Goal: Book appointment/travel/reservation

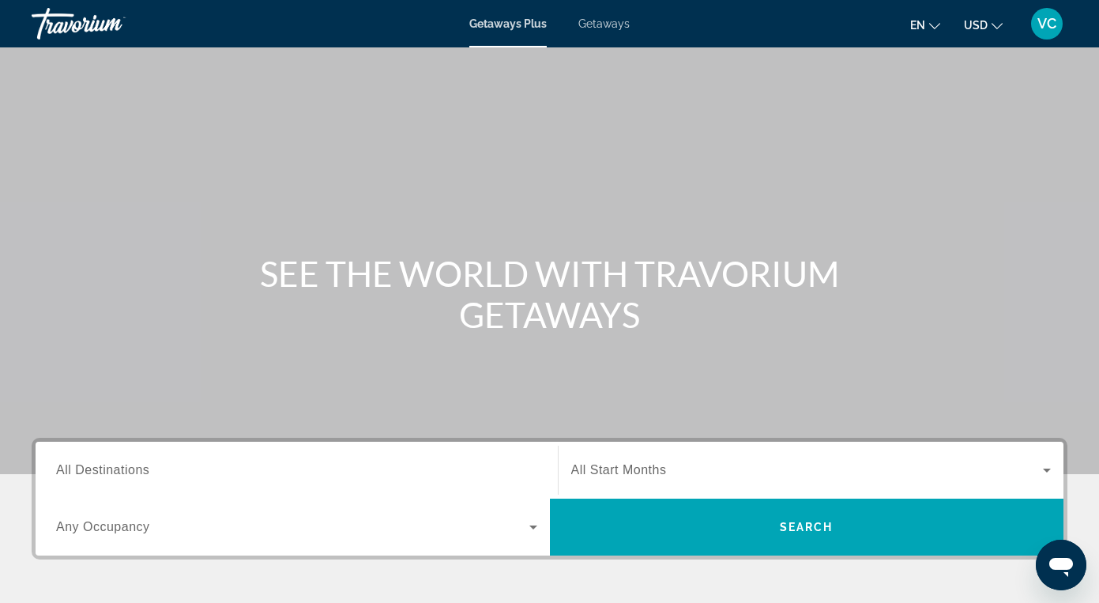
click at [111, 456] on div "Search widget" at bounding box center [296, 470] width 481 height 45
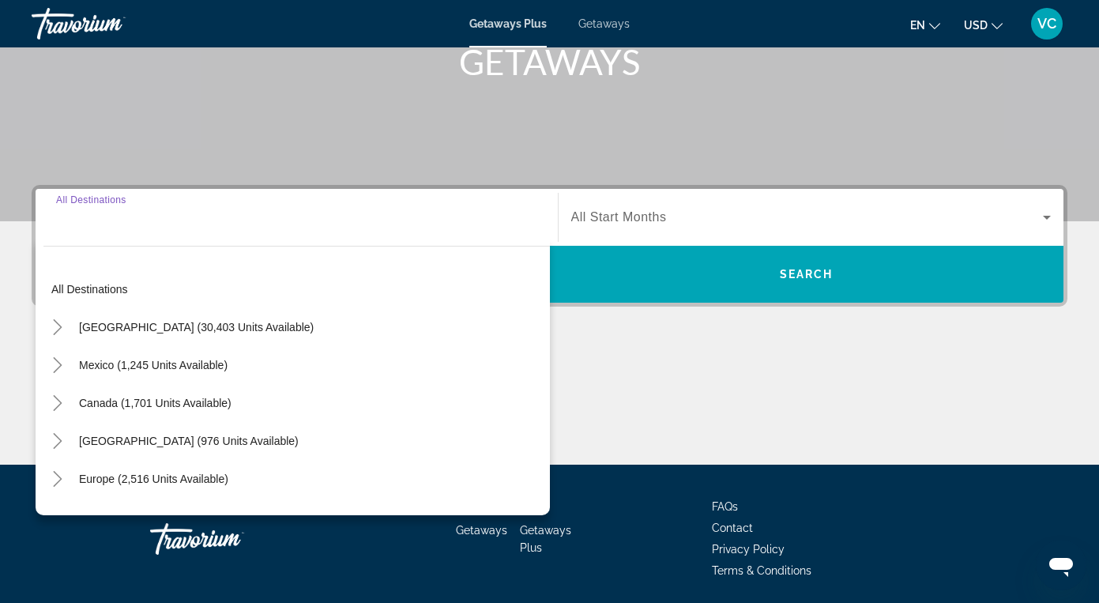
scroll to position [308, 0]
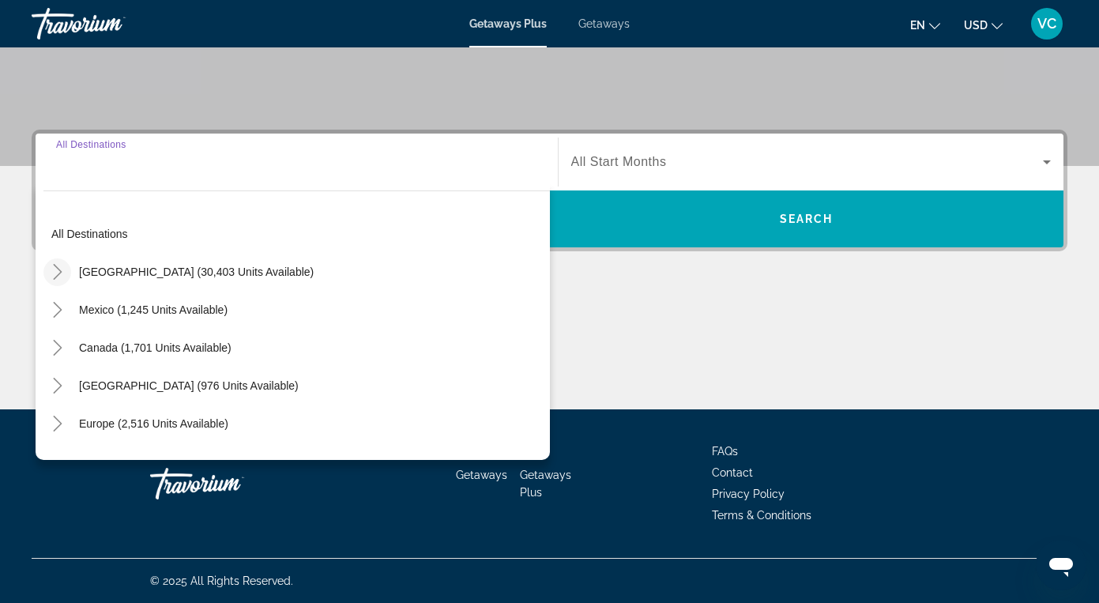
click at [55, 265] on icon "Toggle United States (30,403 units available)" at bounding box center [58, 272] width 16 height 16
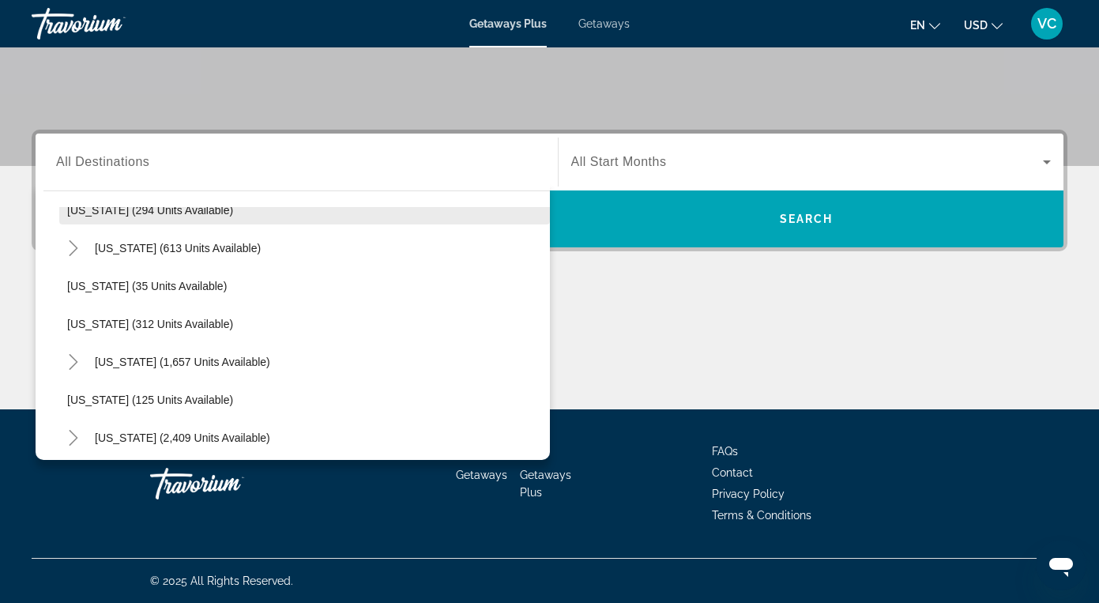
scroll to position [602, 0]
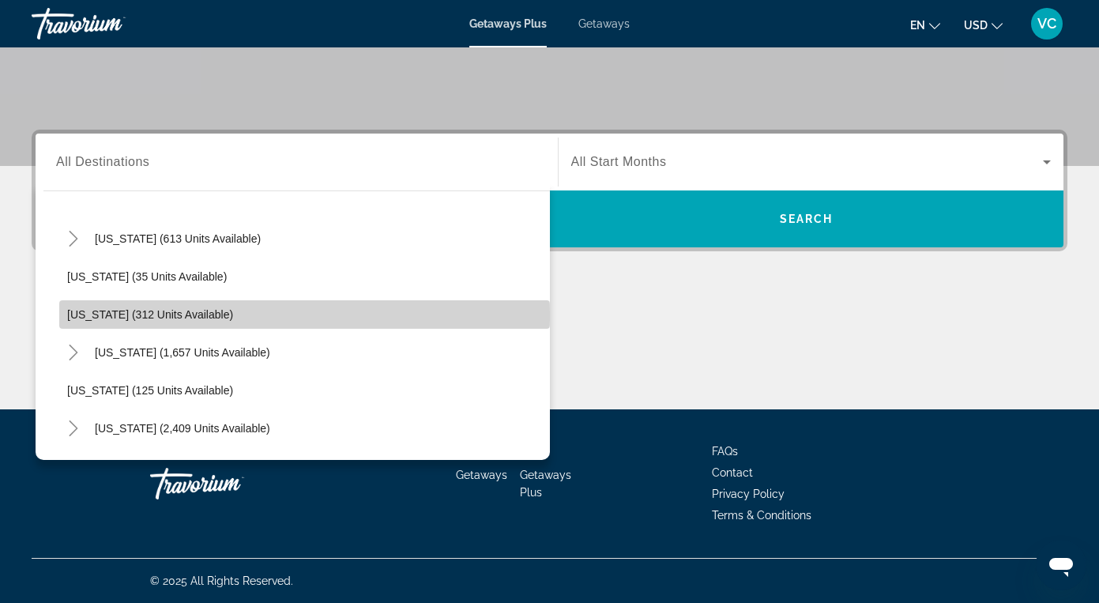
click at [155, 314] on span "[US_STATE] (312 units available)" at bounding box center [150, 314] width 166 height 13
type input "**********"
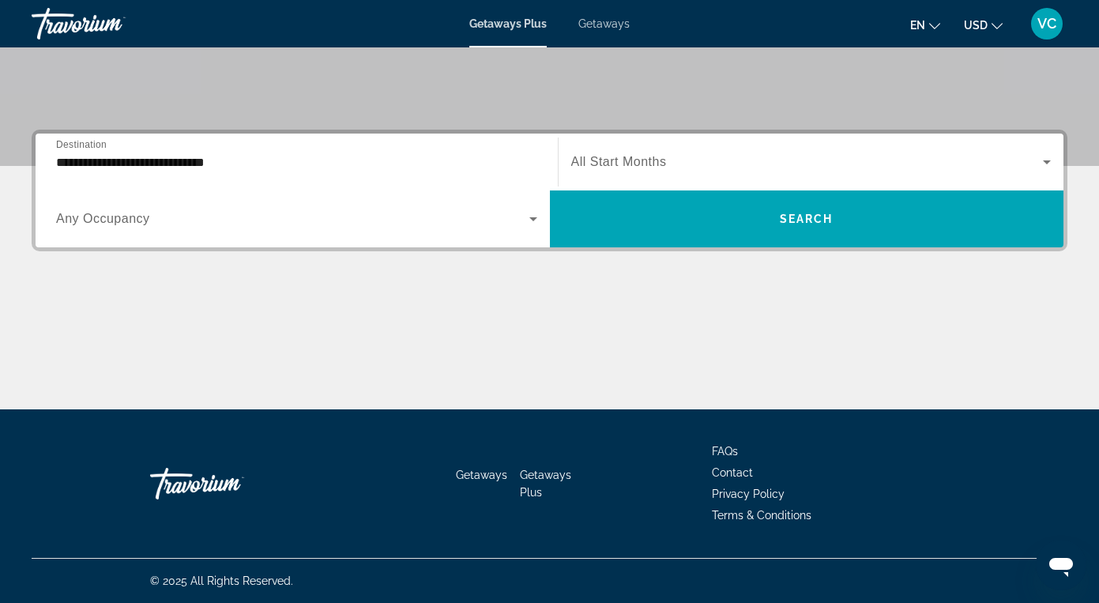
click at [153, 209] on div "Search widget" at bounding box center [296, 219] width 481 height 44
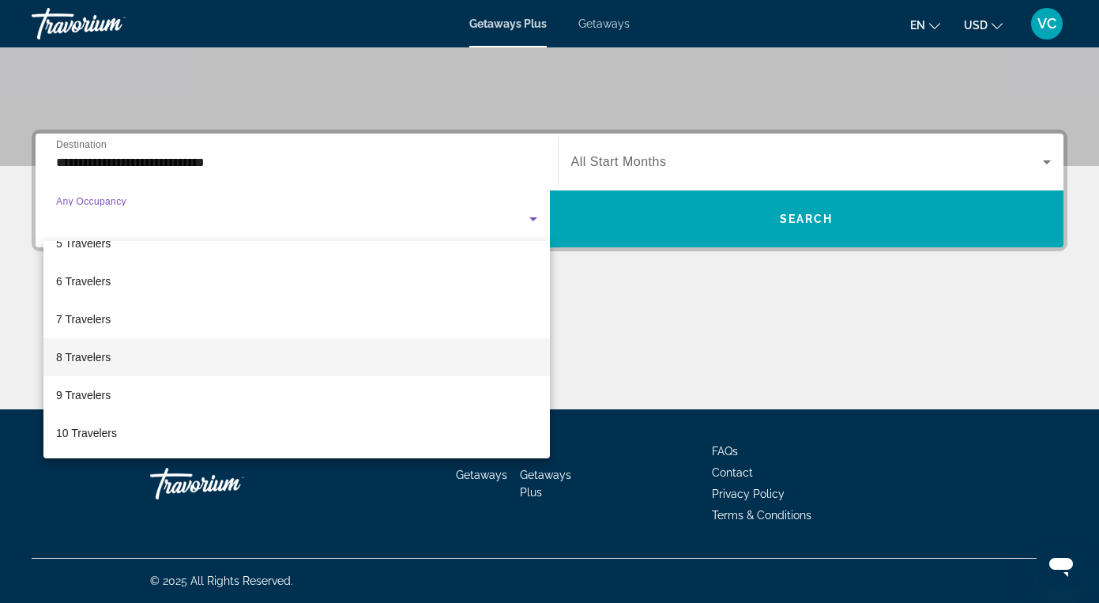
scroll to position [175, 0]
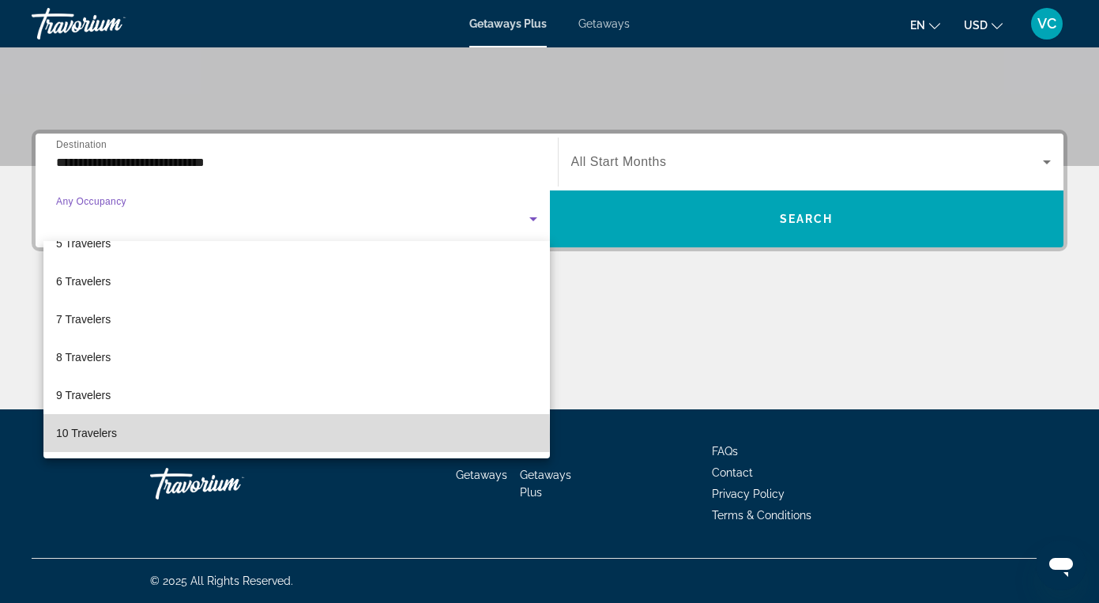
click at [104, 435] on span "10 Travelers" at bounding box center [86, 433] width 61 height 19
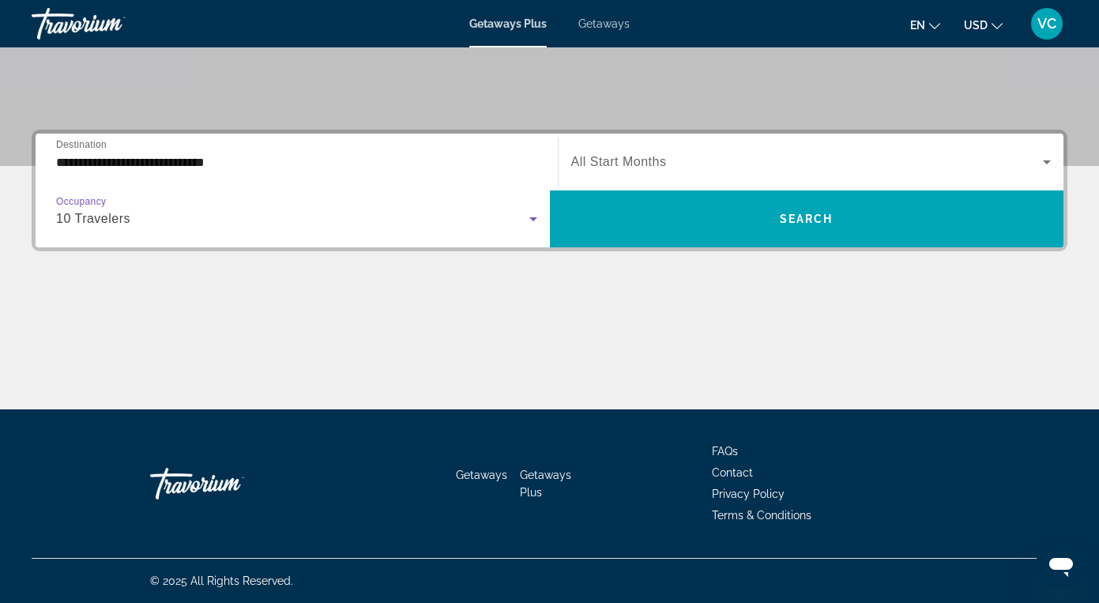
click at [621, 160] on span "All Start Months" at bounding box center [619, 161] width 96 height 13
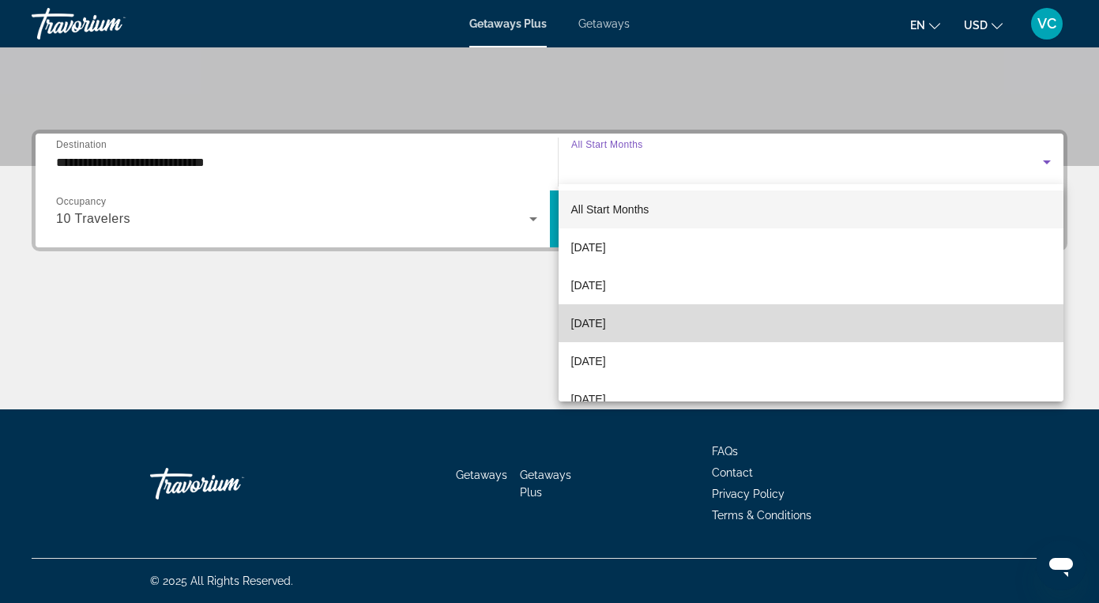
click at [606, 326] on span "[DATE]" at bounding box center [588, 323] width 35 height 19
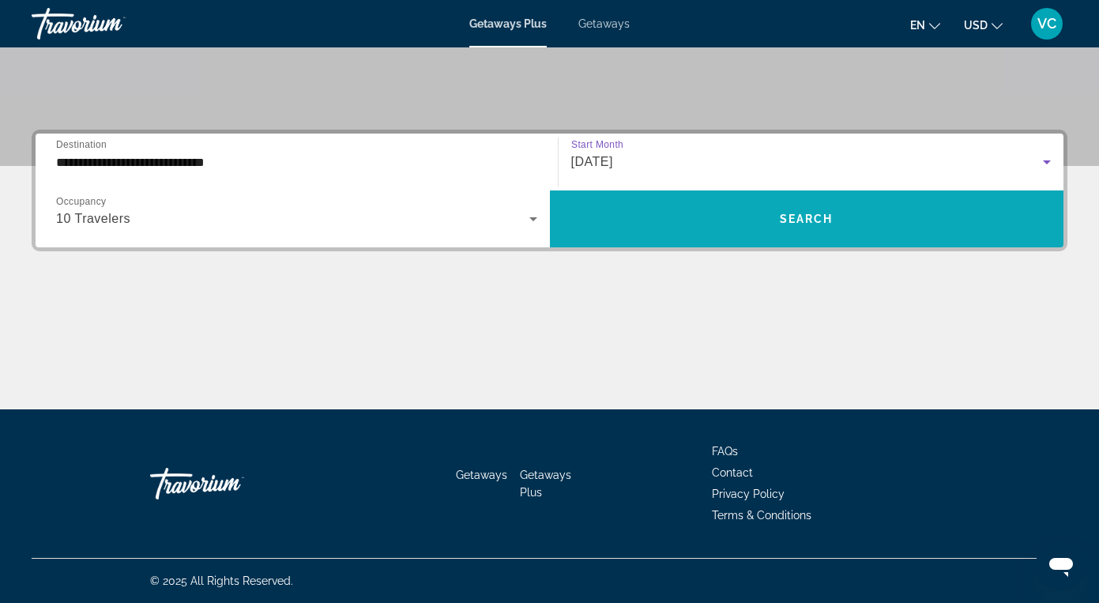
click at [650, 228] on span "Search widget" at bounding box center [807, 219] width 514 height 38
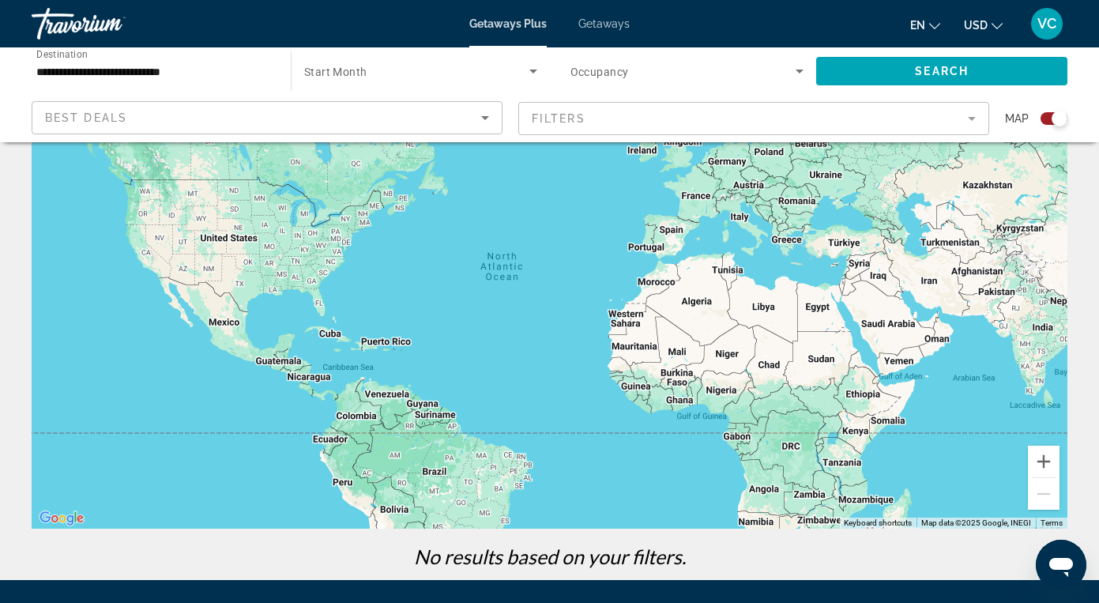
scroll to position [107, 0]
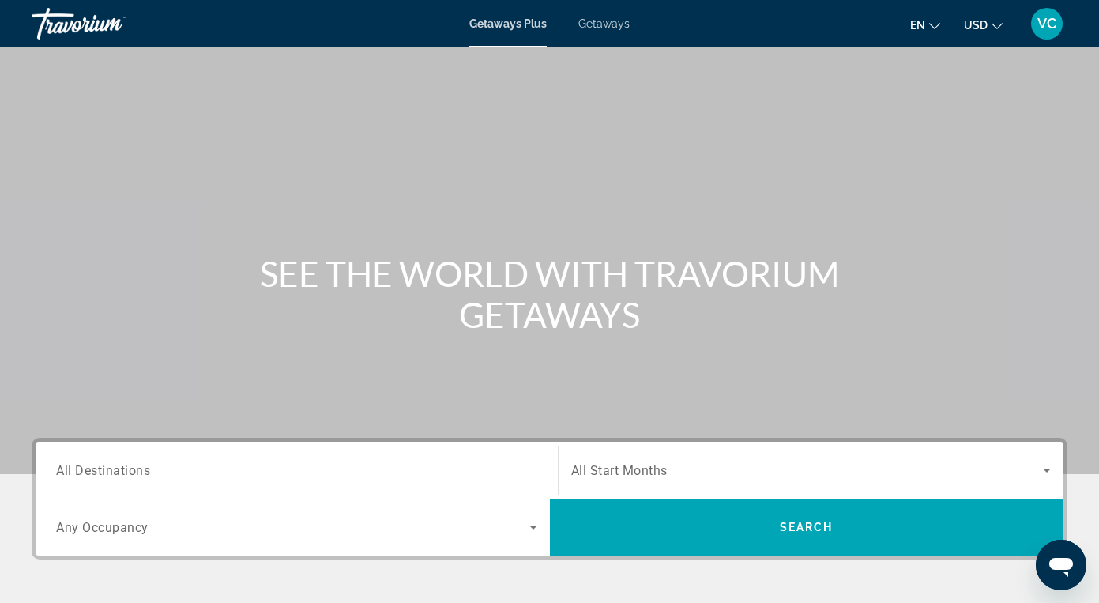
click at [73, 470] on span "All Destinations" at bounding box center [103, 469] width 94 height 15
click at [73, 470] on input "Destination All Destinations" at bounding box center [296, 471] width 481 height 19
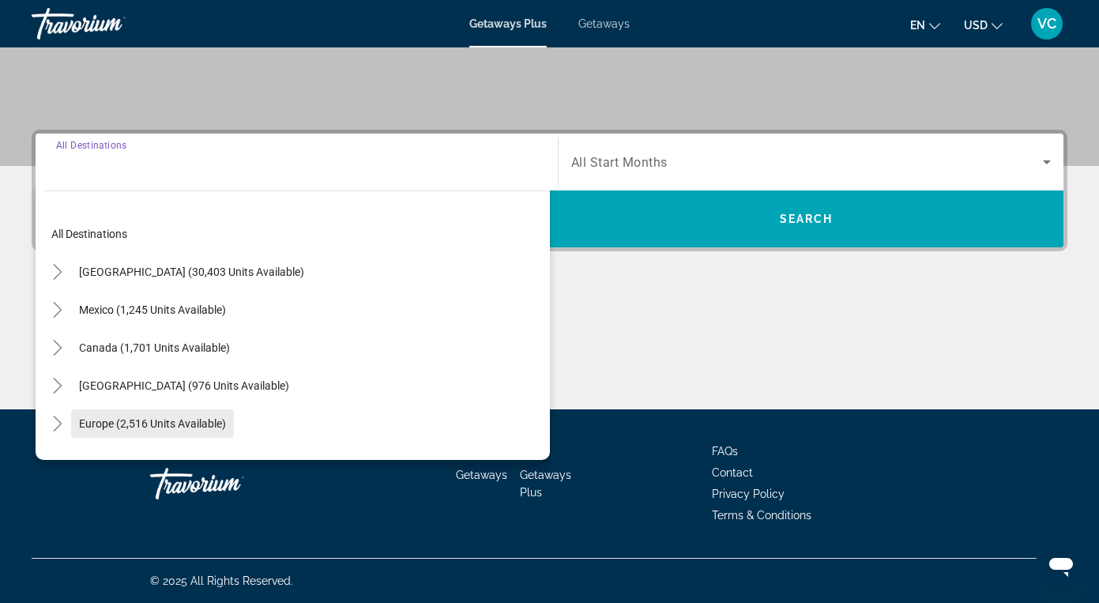
scroll to position [308, 0]
click at [56, 266] on icon "Toggle United States (30,403 units available)" at bounding box center [57, 272] width 9 height 16
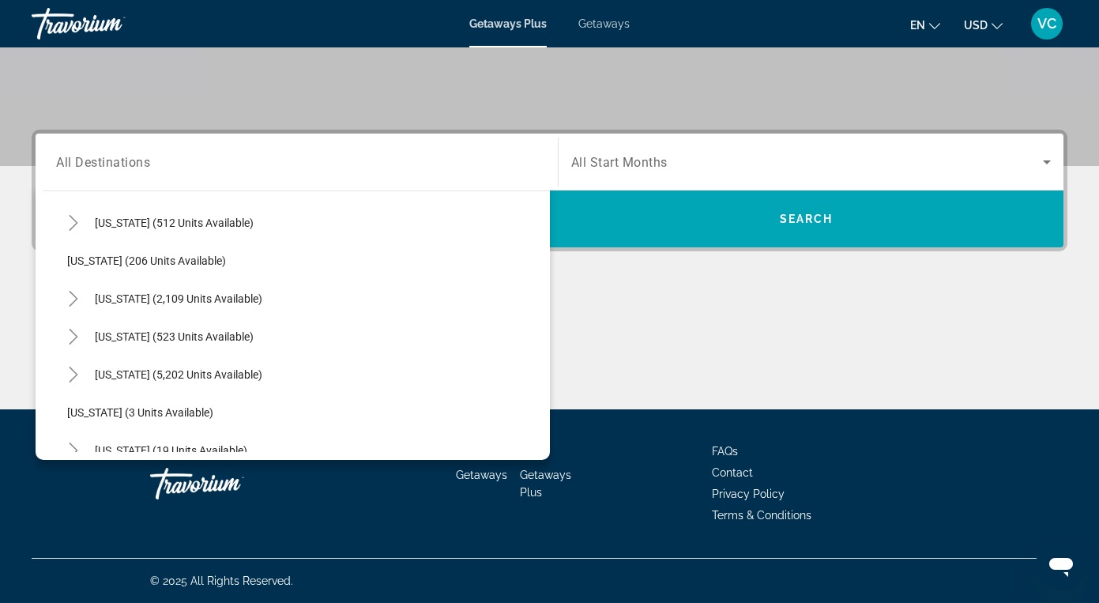
scroll to position [99, 0]
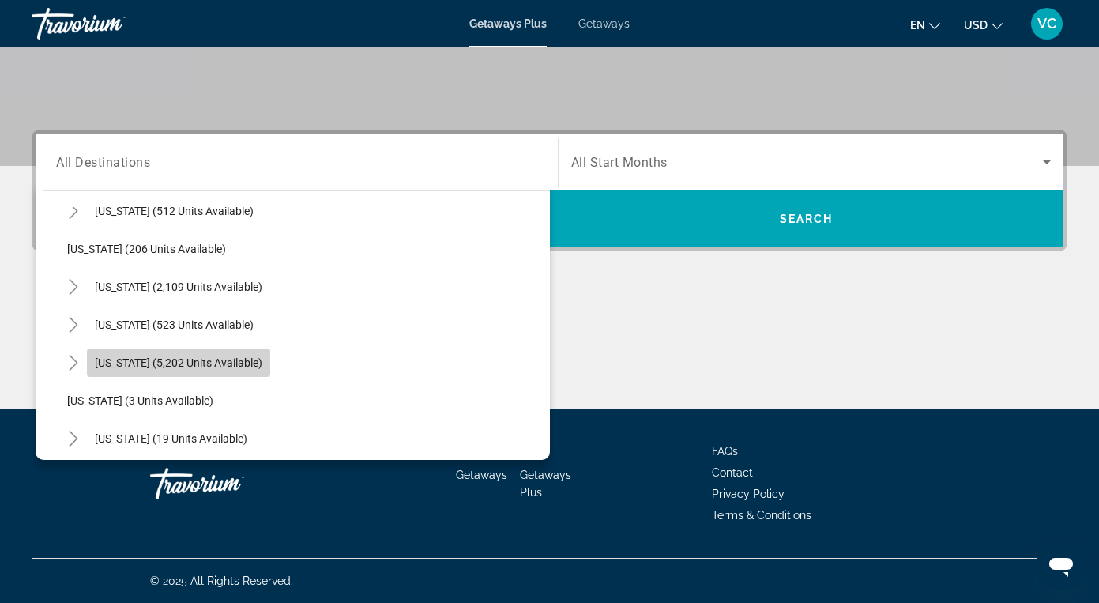
click at [210, 354] on span "Search widget" at bounding box center [178, 363] width 183 height 38
type input "**********"
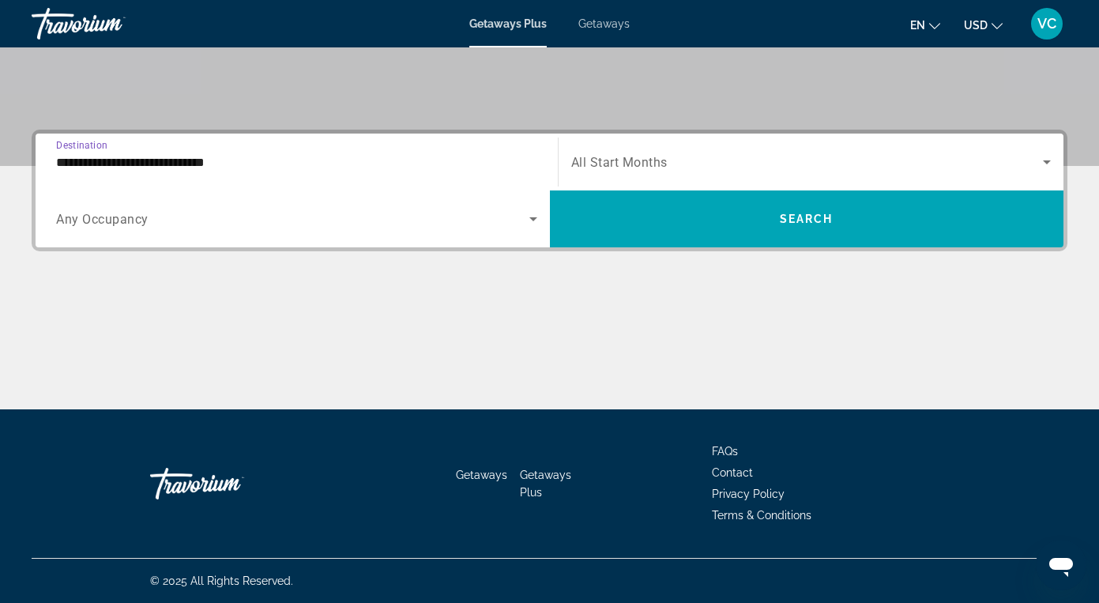
click at [130, 223] on span "Any Occupancy" at bounding box center [102, 219] width 92 height 15
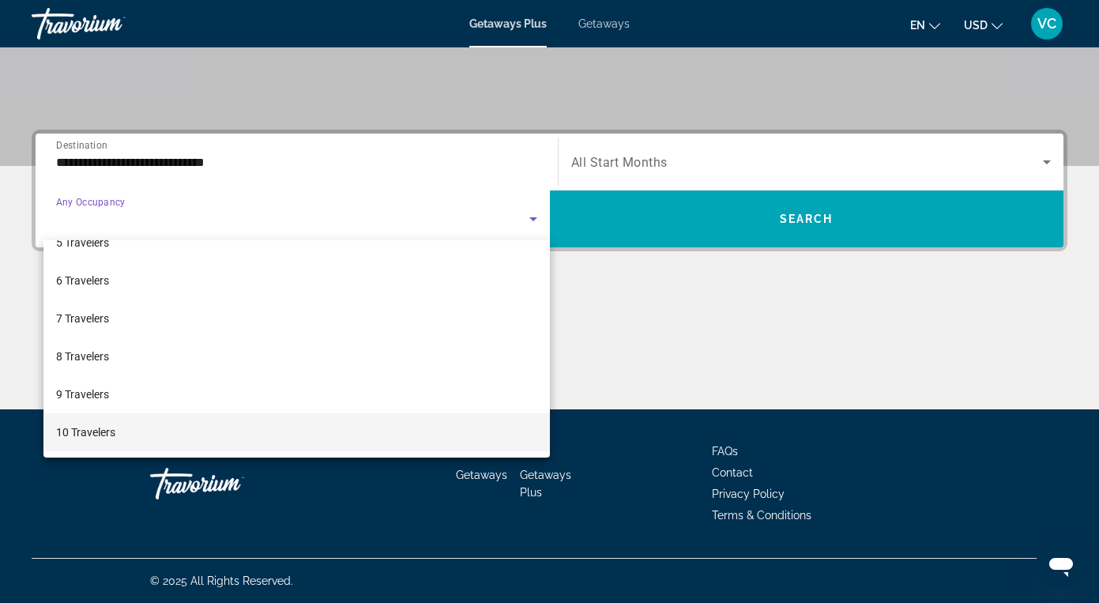
scroll to position [308, 0]
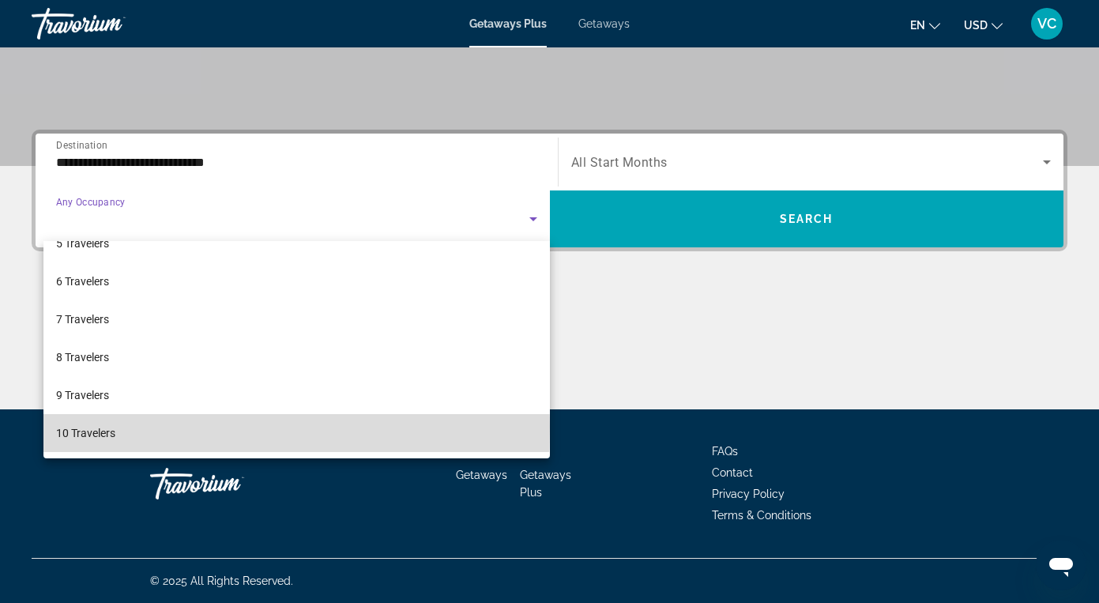
click at [103, 426] on span "10 Travelers" at bounding box center [85, 433] width 59 height 19
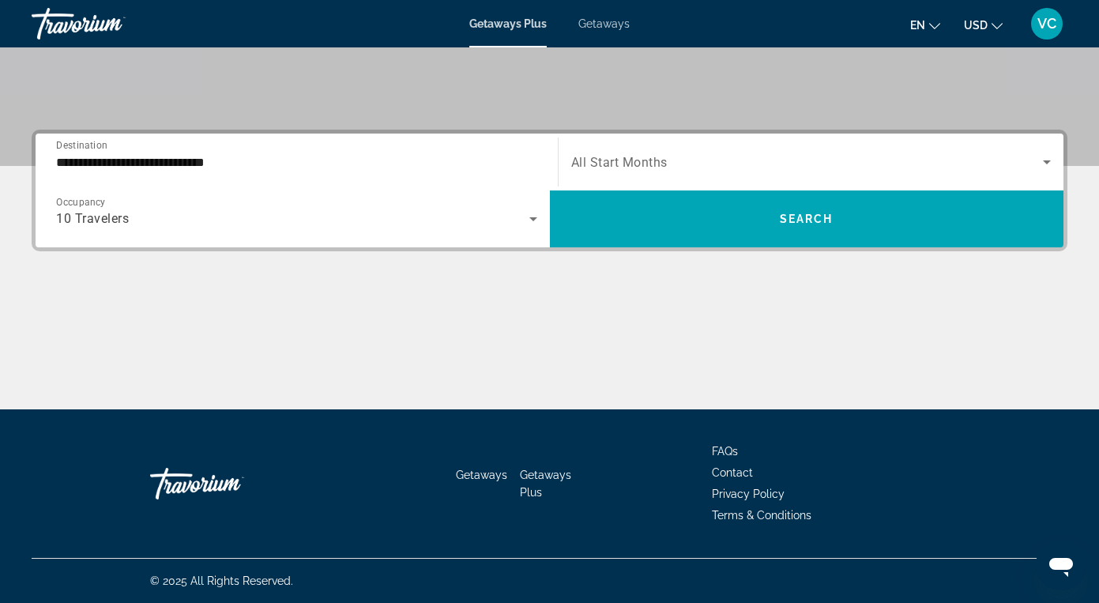
click at [590, 158] on span "All Start Months" at bounding box center [619, 162] width 96 height 15
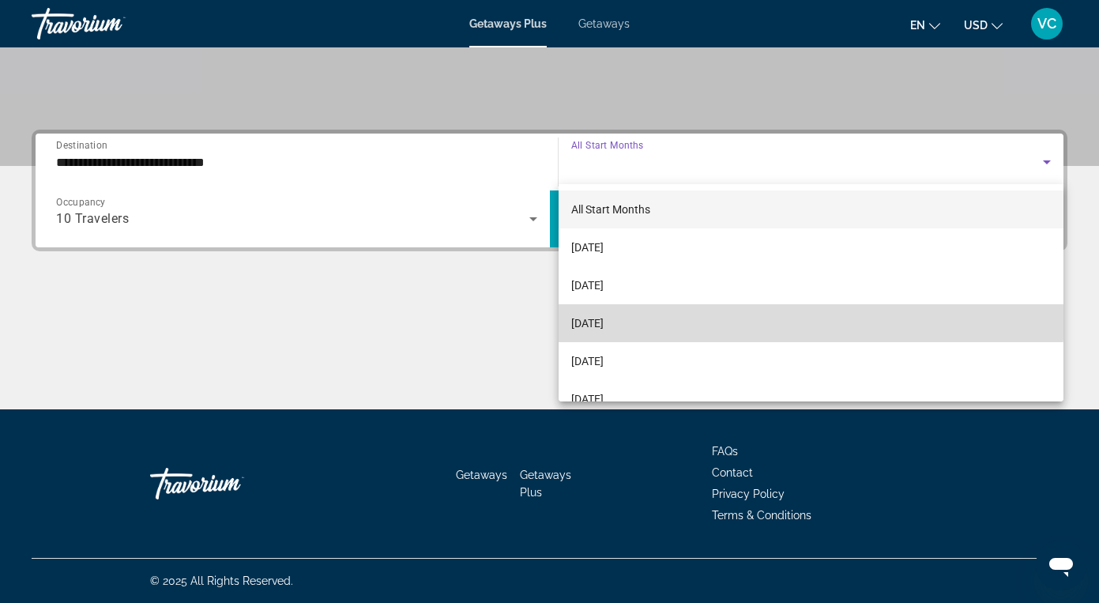
click at [605, 312] on mat-option "[DATE]" at bounding box center [812, 323] width 506 height 38
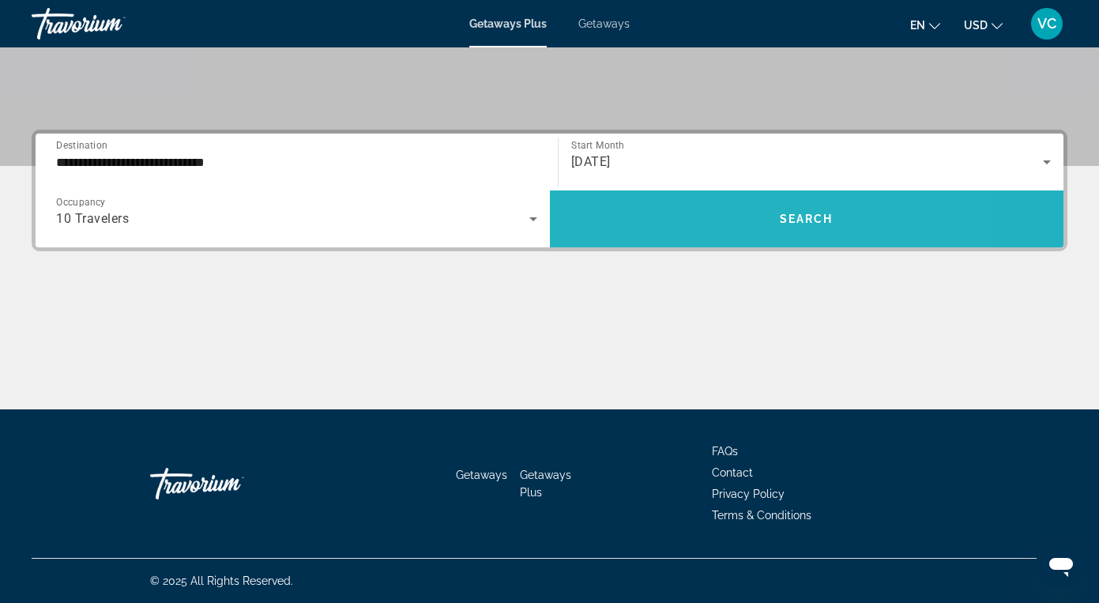
click at [627, 203] on span "Search widget" at bounding box center [807, 219] width 514 height 38
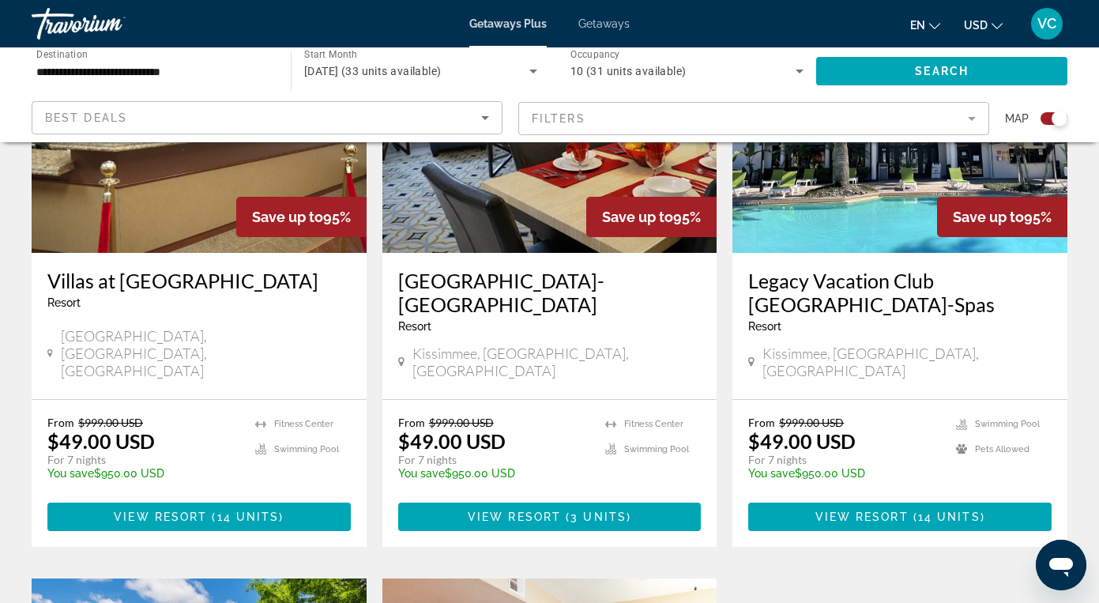
scroll to position [695, 0]
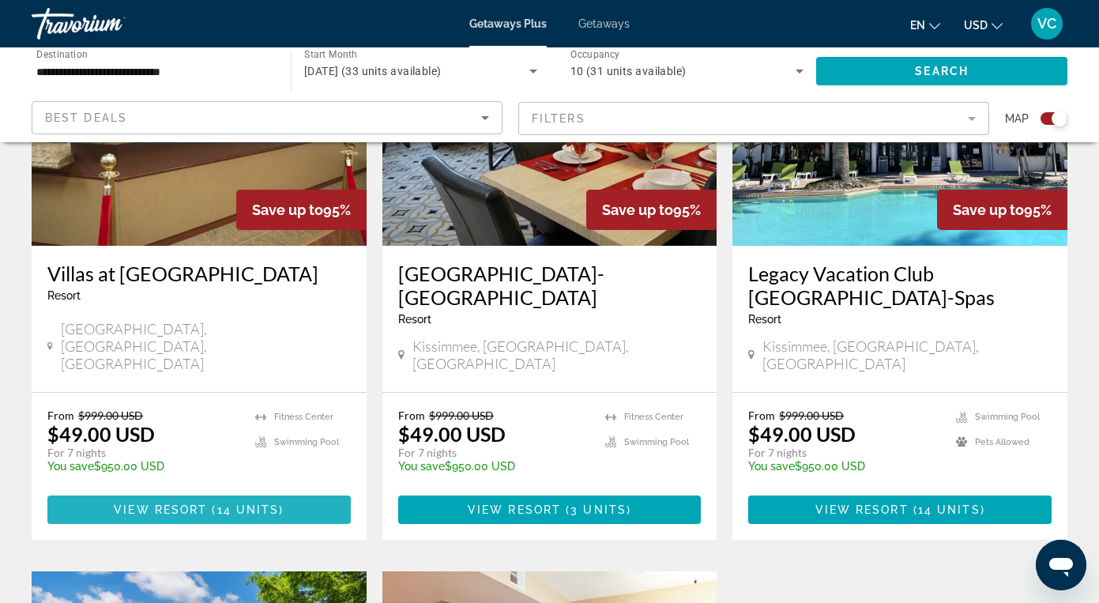
click at [168, 503] on span "View Resort" at bounding box center [160, 509] width 93 height 13
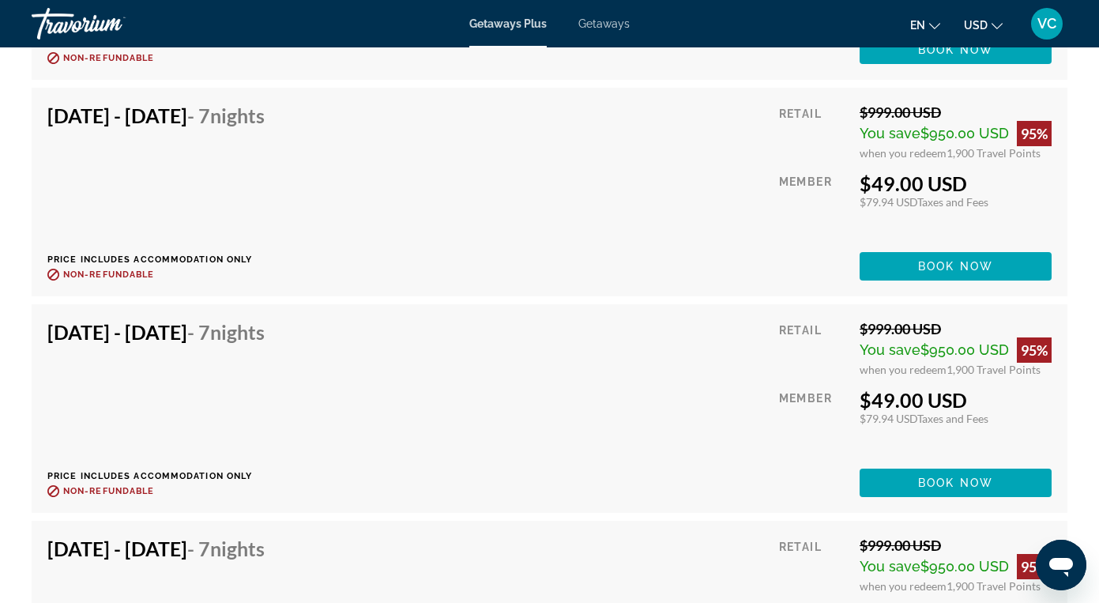
scroll to position [3762, 0]
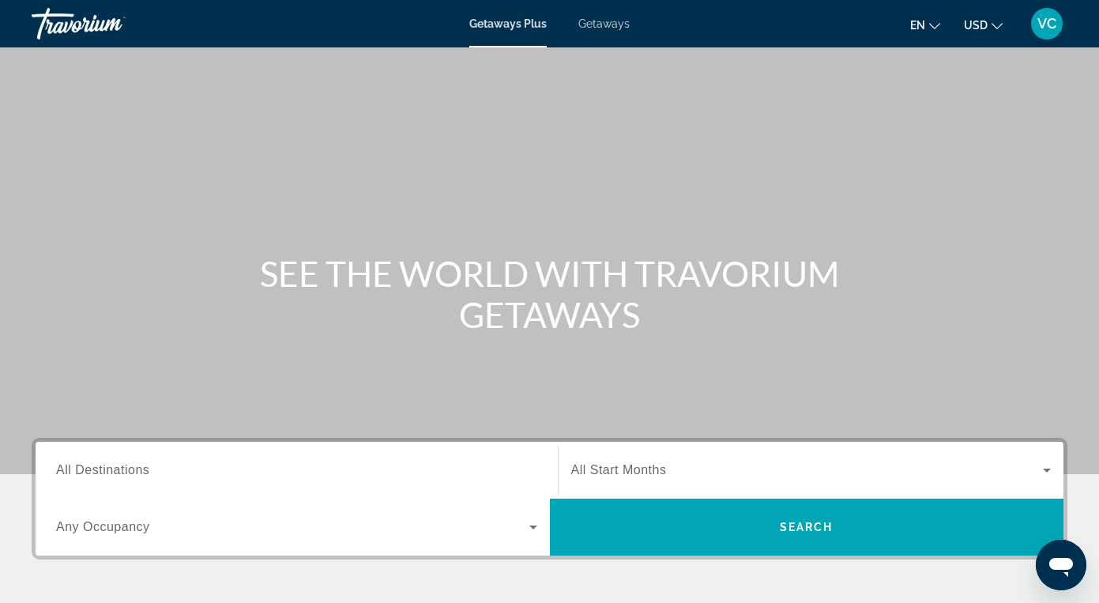
click at [620, 25] on span "Getaways" at bounding box center [603, 23] width 51 height 13
click at [57, 475] on span "All Destinations" at bounding box center [102, 469] width 93 height 13
click at [57, 475] on input "Destination All Destinations" at bounding box center [296, 471] width 481 height 19
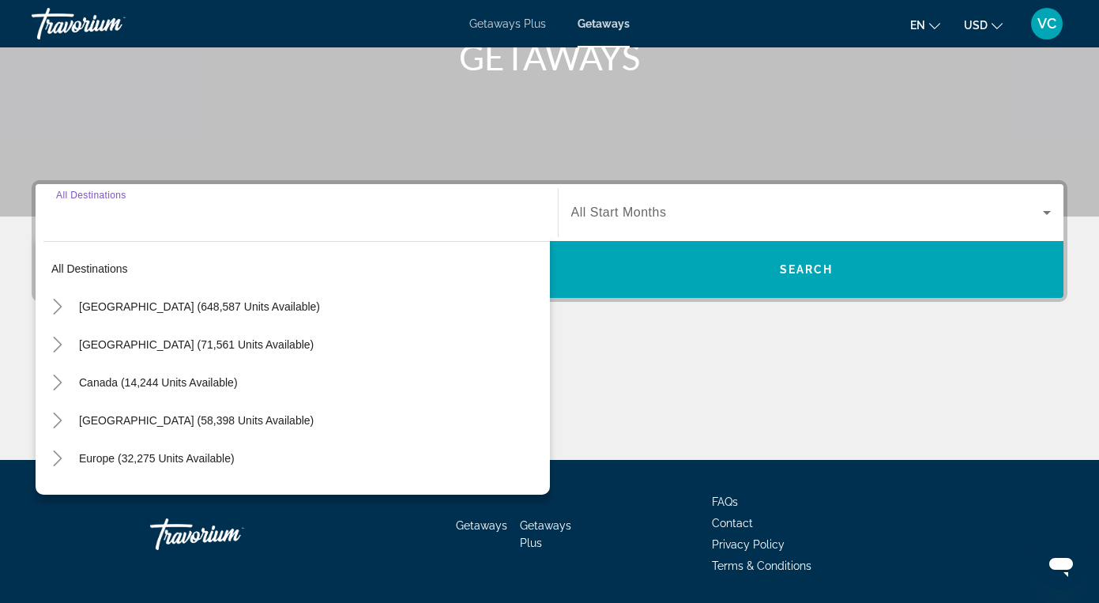
scroll to position [308, 0]
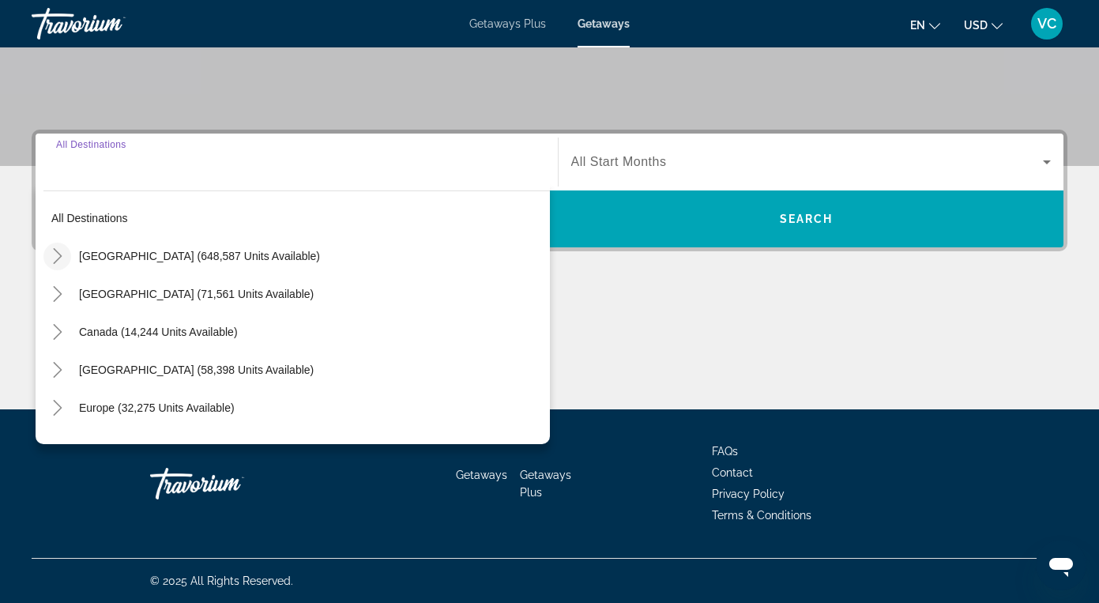
click at [62, 251] on icon "Toggle United States (648,587 units available)" at bounding box center [58, 256] width 16 height 16
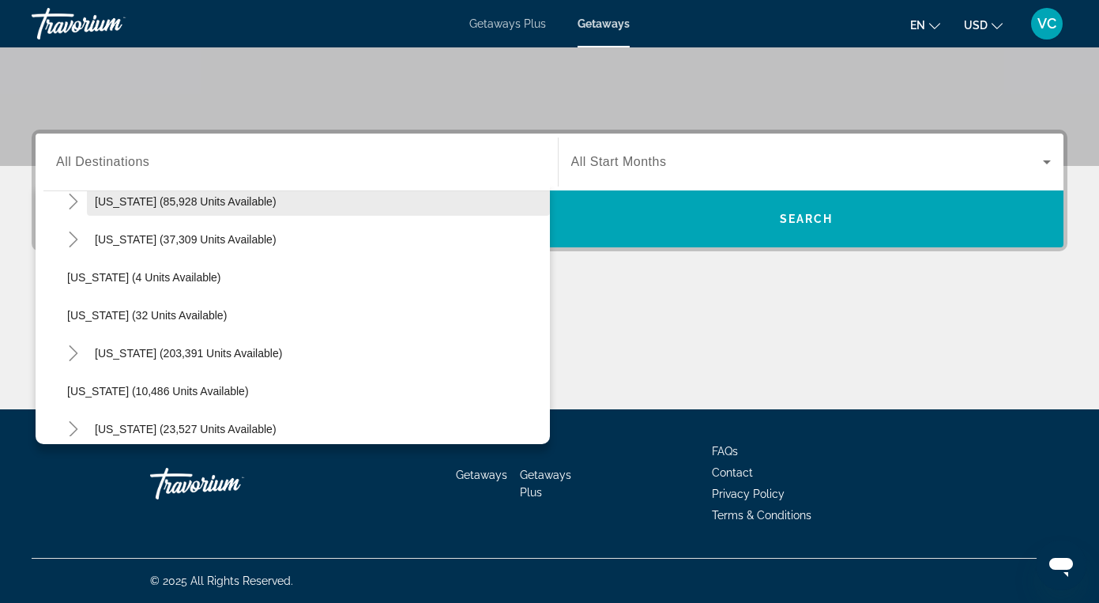
scroll to position [174, 0]
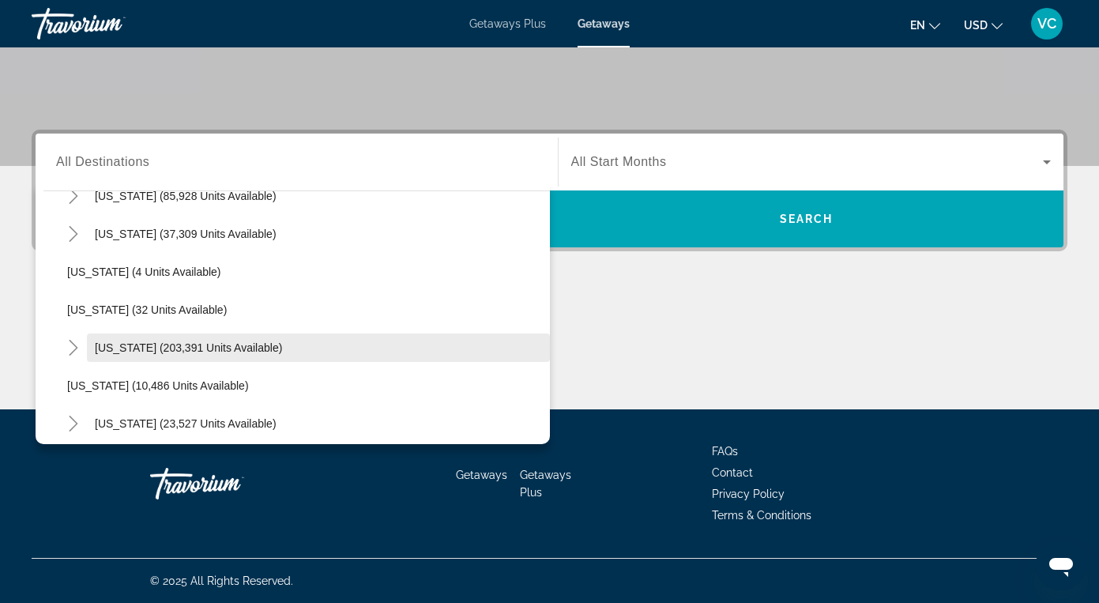
click at [149, 347] on span "Florida (203,391 units available)" at bounding box center [188, 347] width 187 height 13
type input "**********"
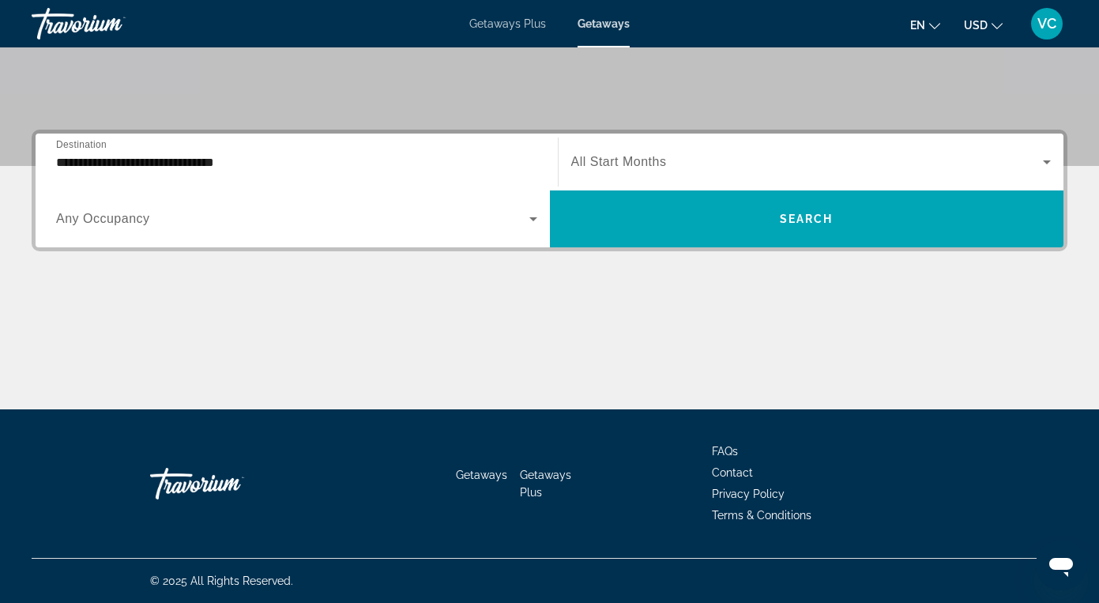
click at [104, 219] on span "Any Occupancy" at bounding box center [103, 218] width 94 height 13
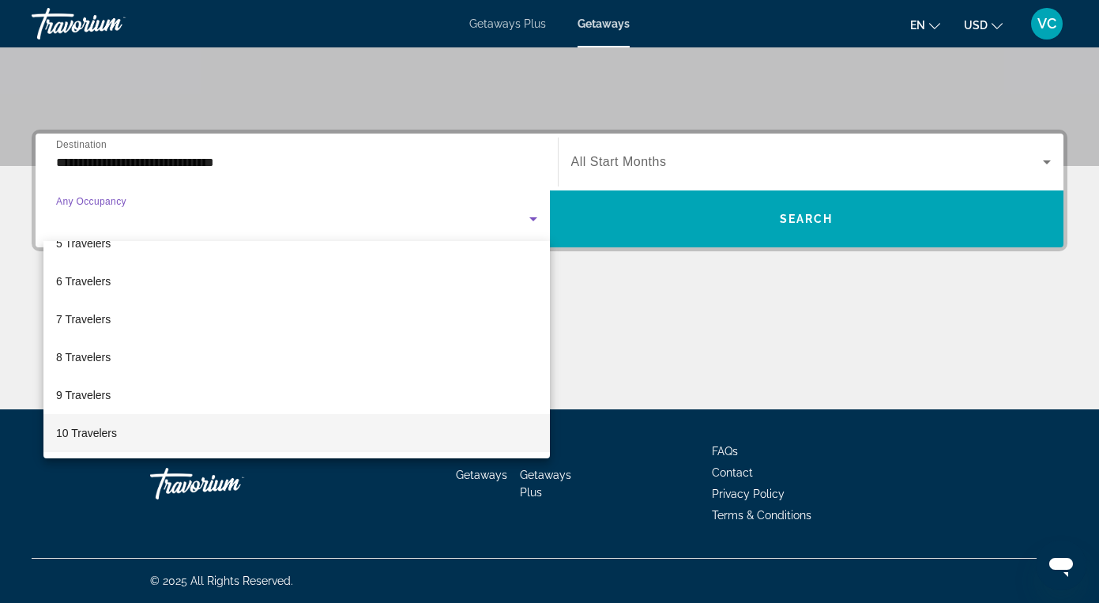
scroll to position [308, 0]
click at [88, 431] on span "10 Travelers" at bounding box center [86, 433] width 61 height 19
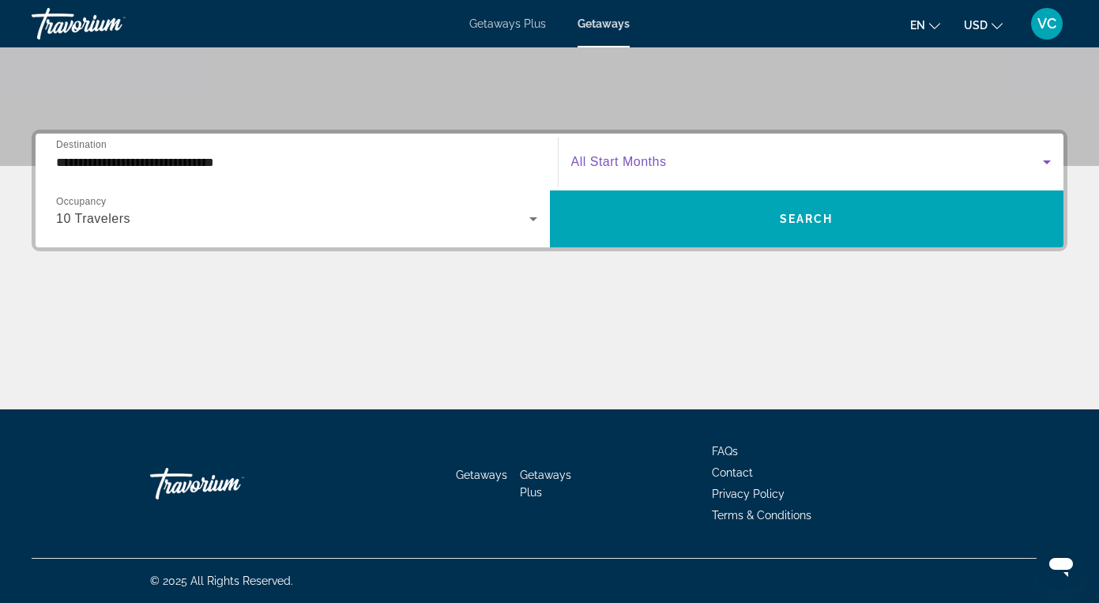
click at [644, 153] on span "Search widget" at bounding box center [807, 162] width 473 height 19
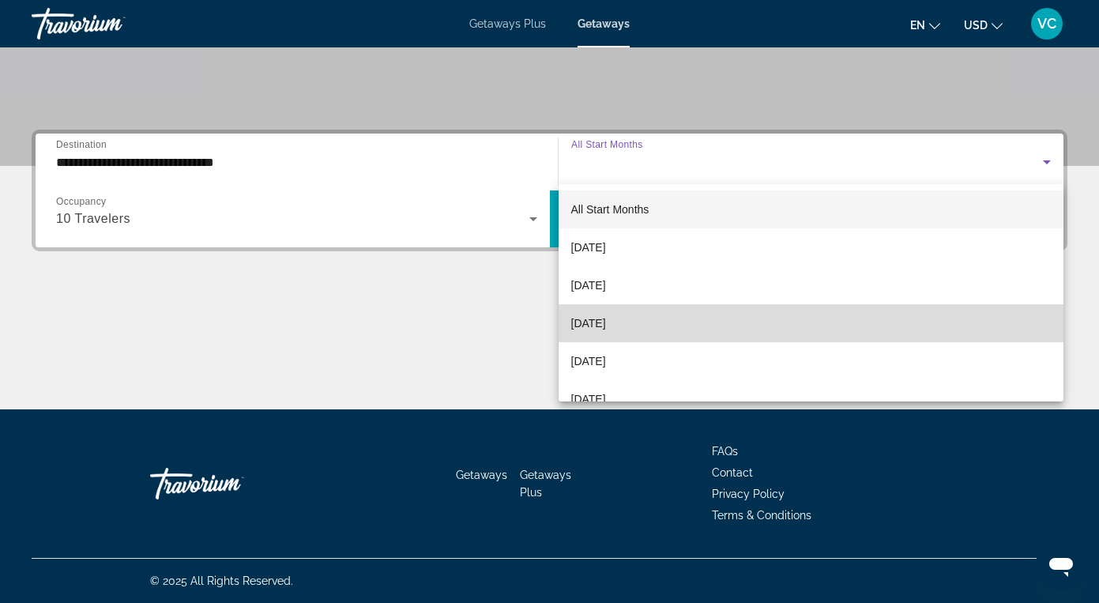
click at [606, 322] on span "[DATE]" at bounding box center [588, 323] width 35 height 19
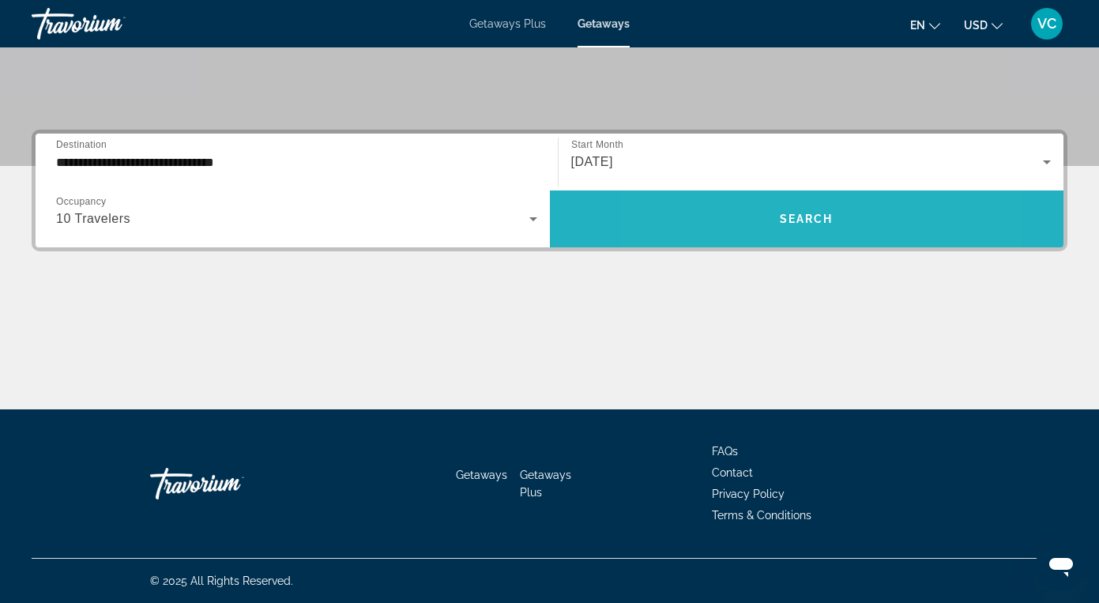
click at [743, 210] on span "Search widget" at bounding box center [807, 219] width 514 height 38
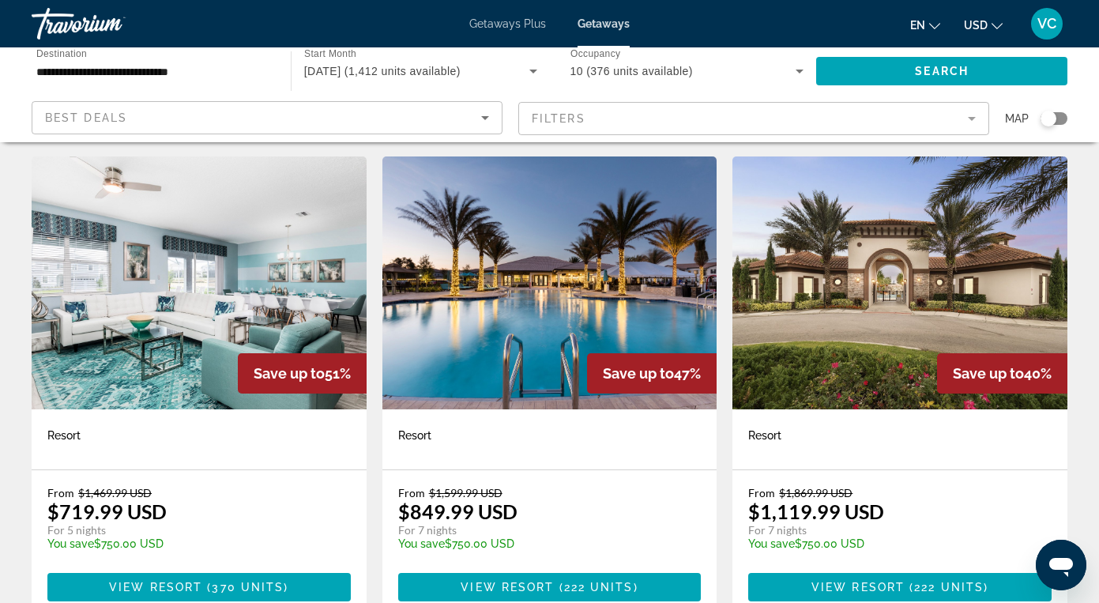
scroll to position [619, 0]
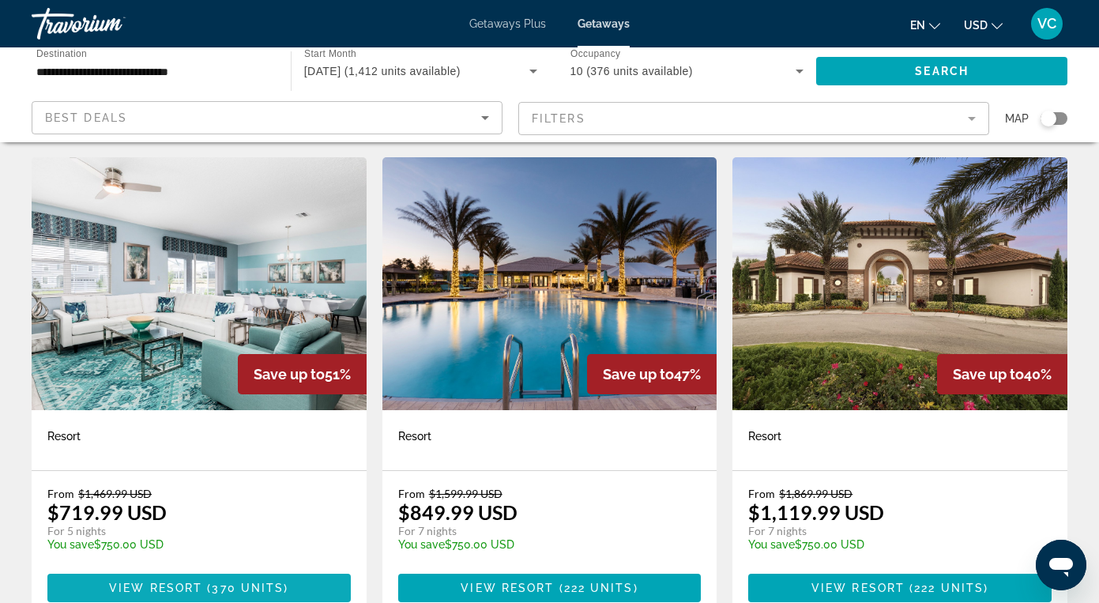
click at [140, 569] on span "Main content" at bounding box center [198, 588] width 303 height 38
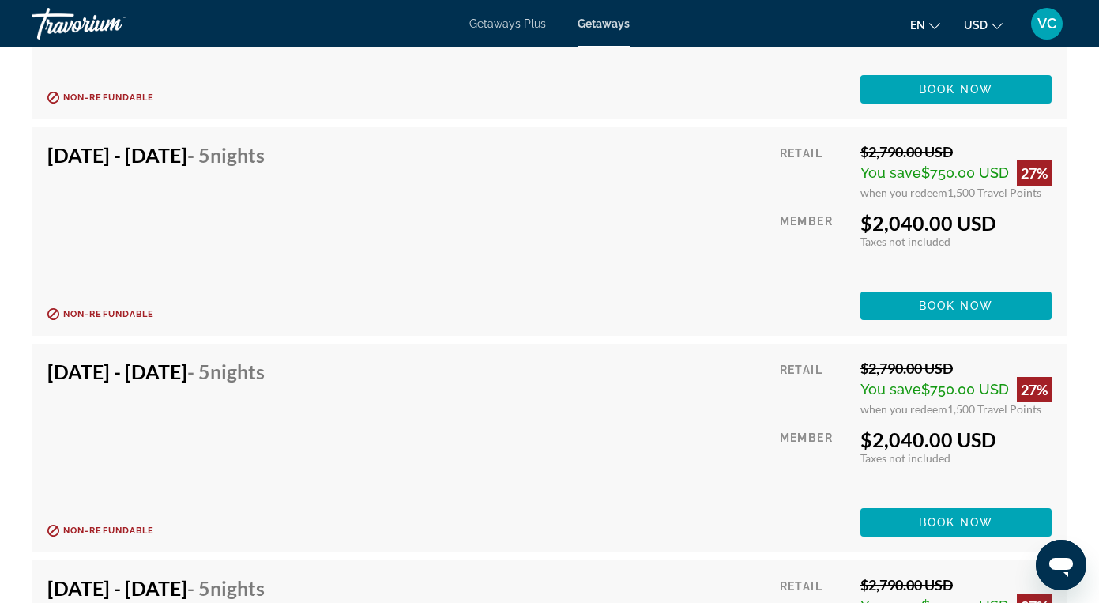
scroll to position [7710, 0]
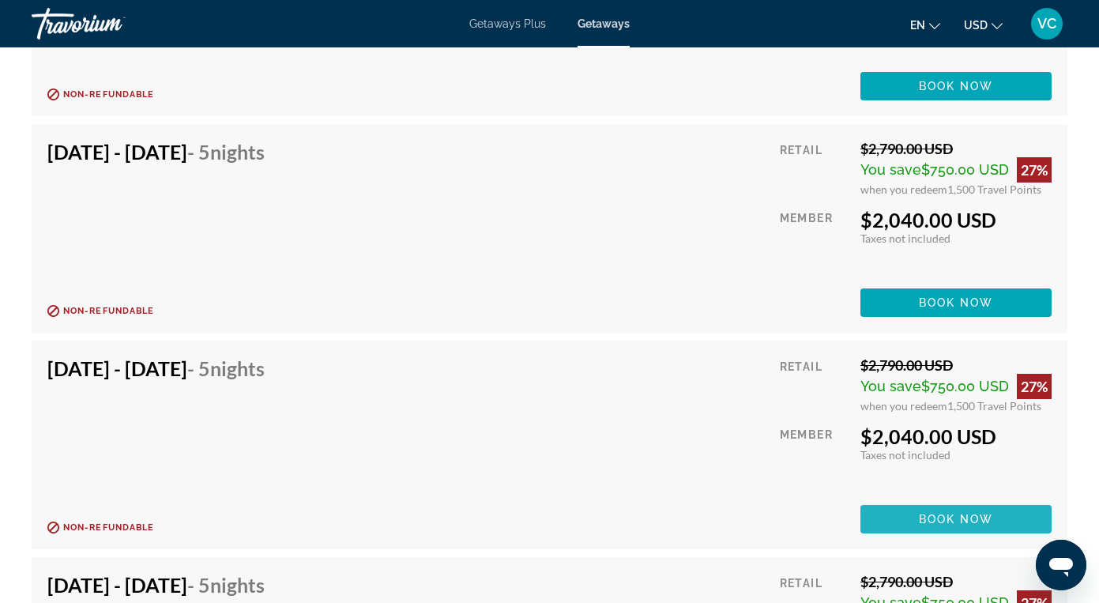
click at [933, 515] on span "Book now" at bounding box center [956, 519] width 75 height 13
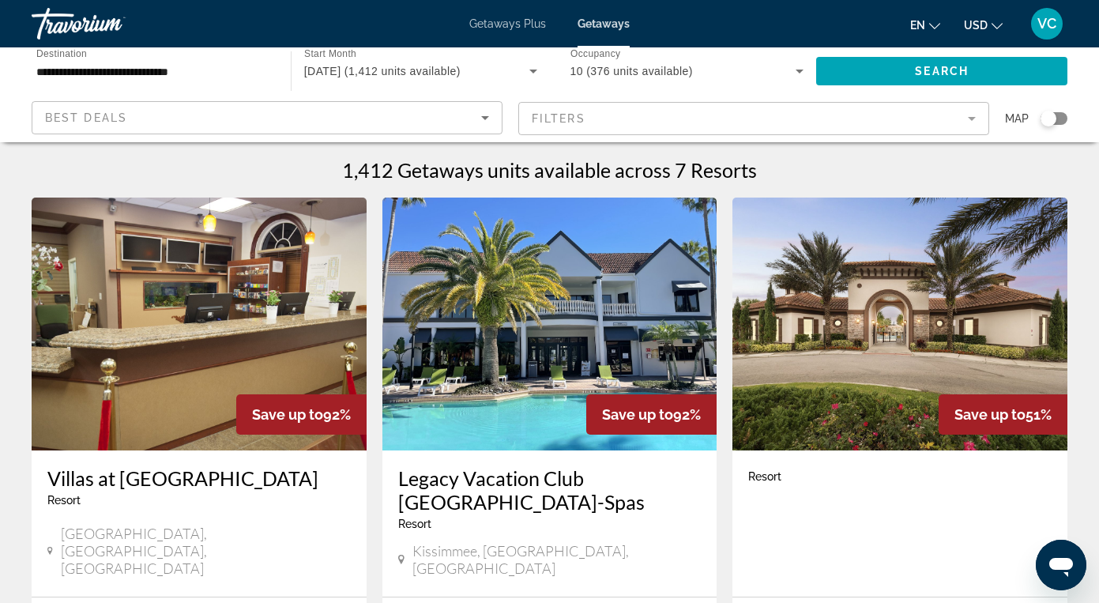
click at [504, 472] on h3 "Legacy Vacation Club [GEOGRAPHIC_DATA]-Spas" at bounding box center [549, 489] width 303 height 47
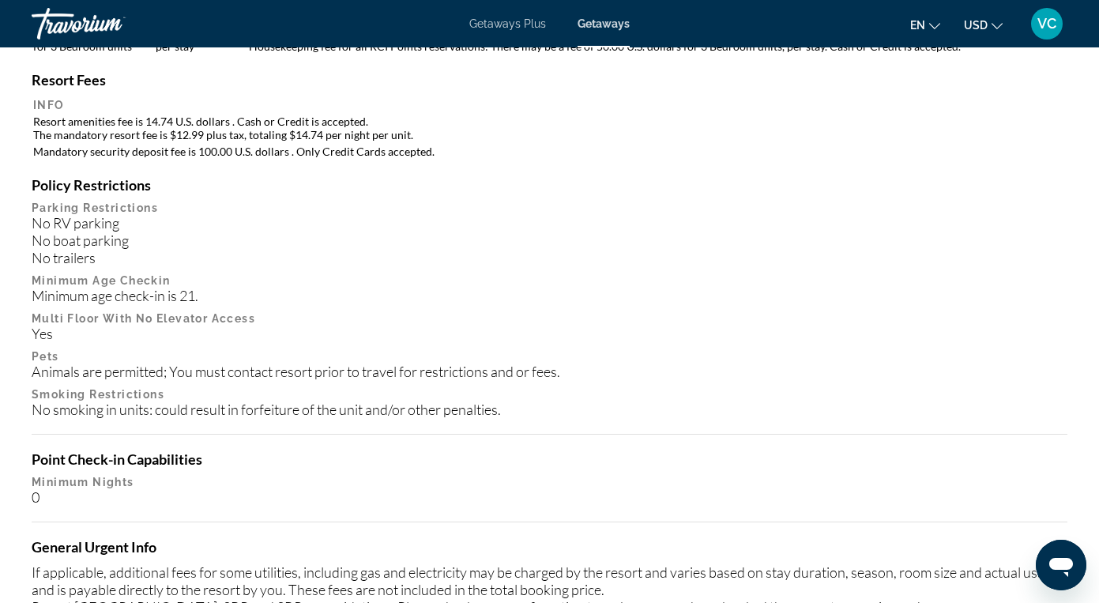
scroll to position [1860, 0]
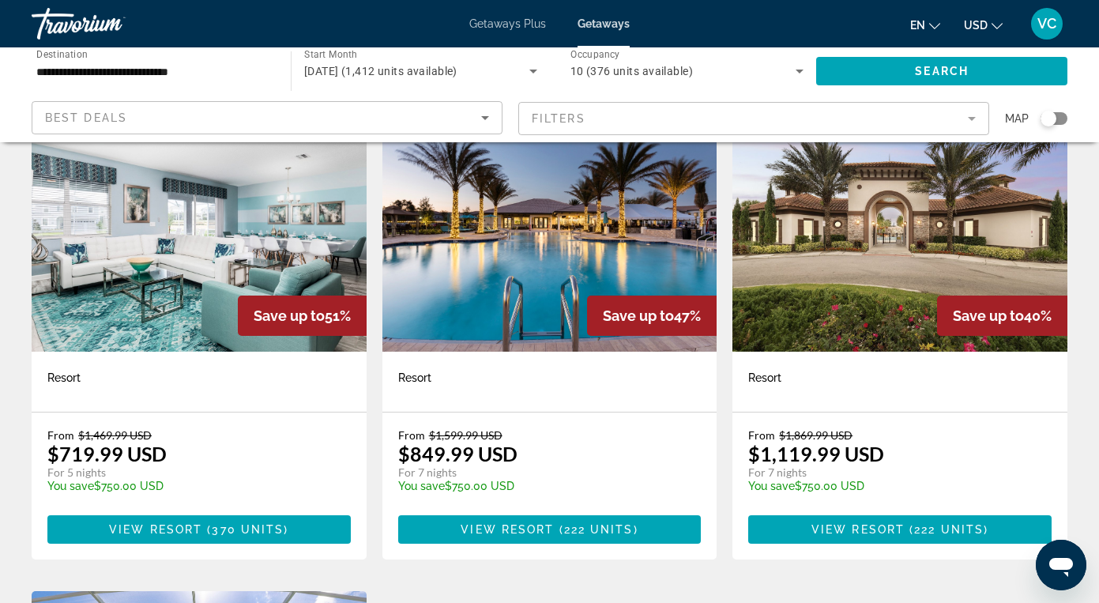
scroll to position [678, 0]
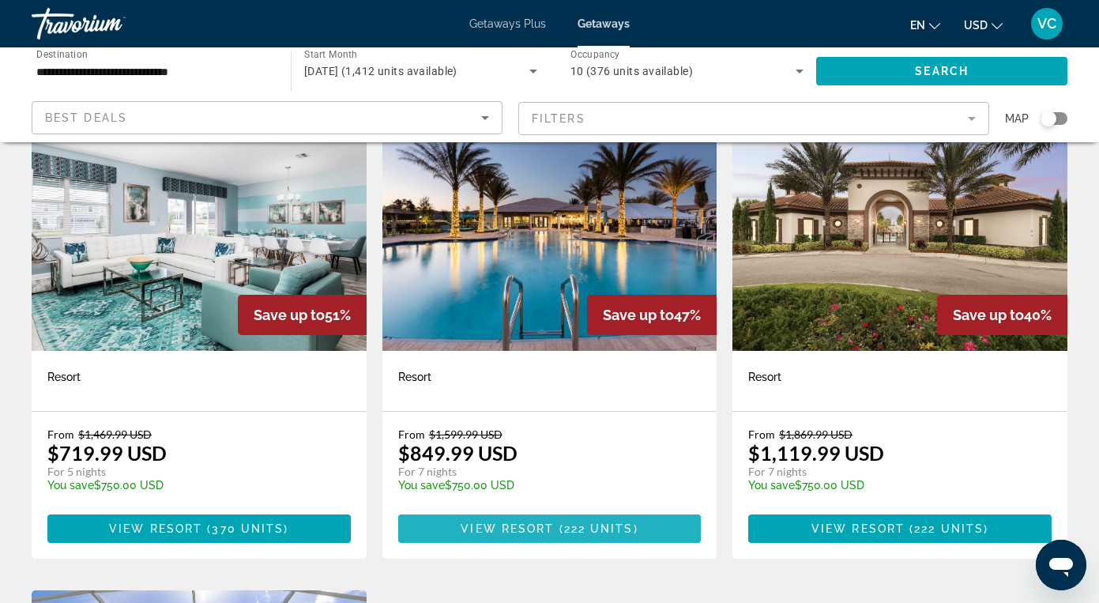
click at [498, 522] on span "View Resort" at bounding box center [507, 528] width 93 height 13
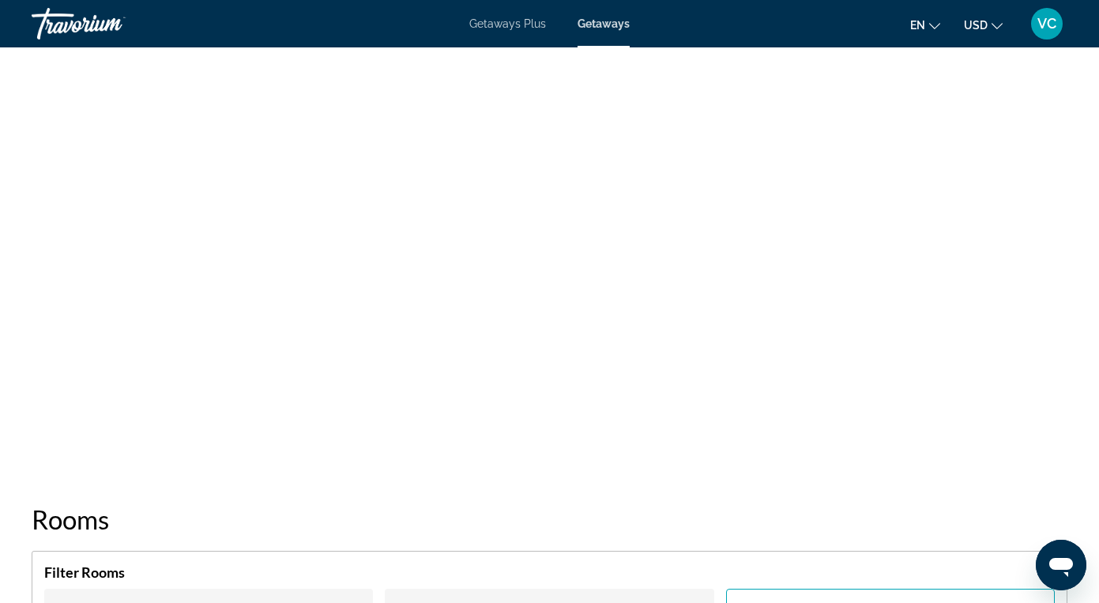
scroll to position [1636, 0]
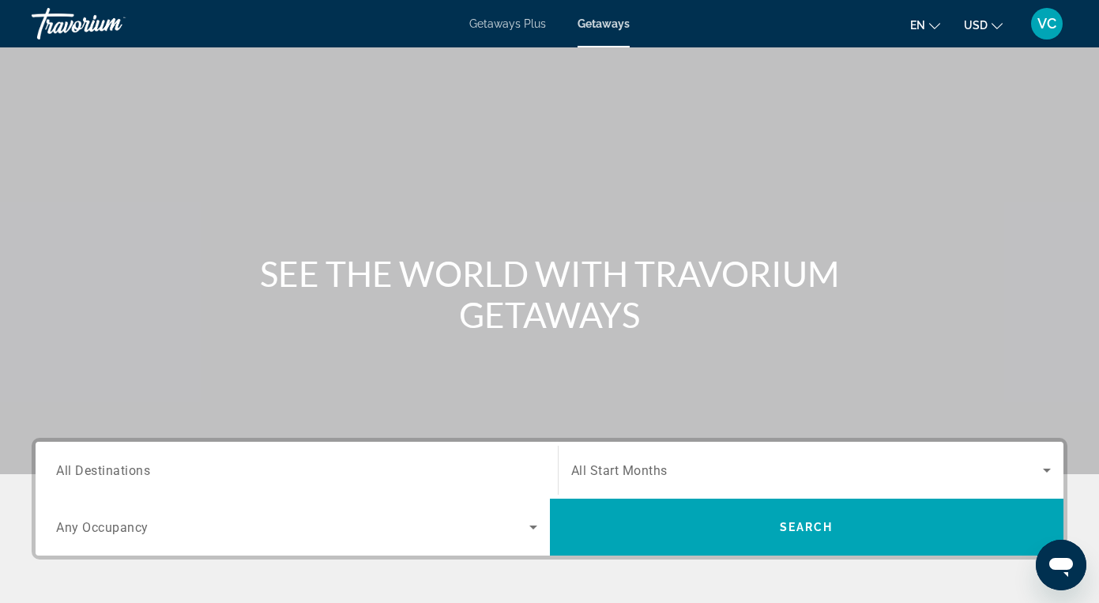
click at [127, 428] on div "Main content" at bounding box center [549, 237] width 1099 height 474
click at [64, 428] on div "Main content" at bounding box center [549, 237] width 1099 height 474
click at [134, 424] on div "Main content" at bounding box center [549, 237] width 1099 height 474
click at [108, 491] on div "Search widget" at bounding box center [296, 470] width 481 height 45
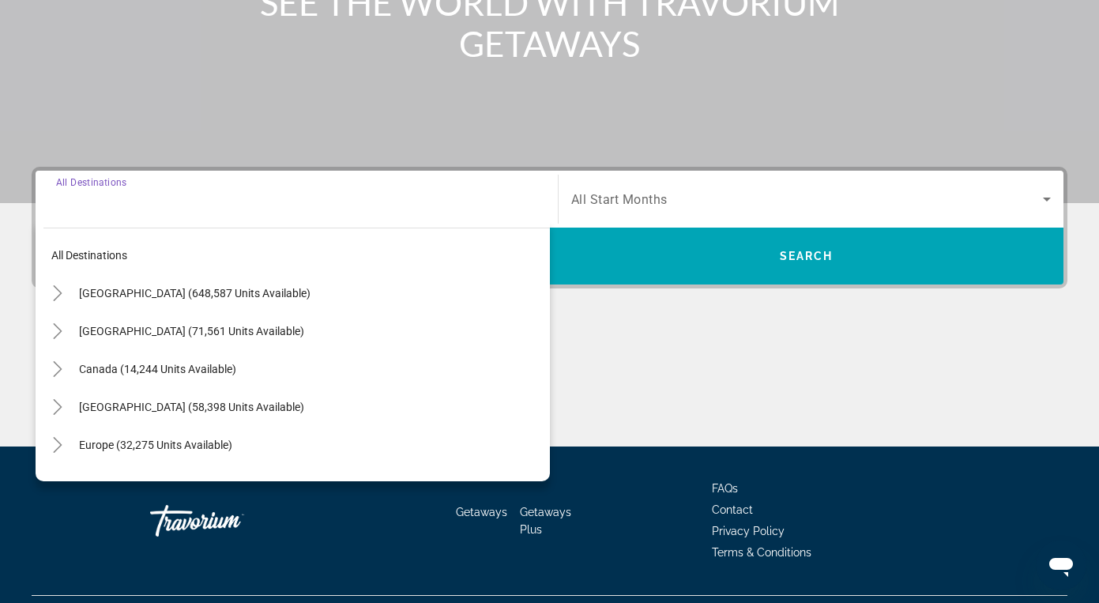
scroll to position [308, 0]
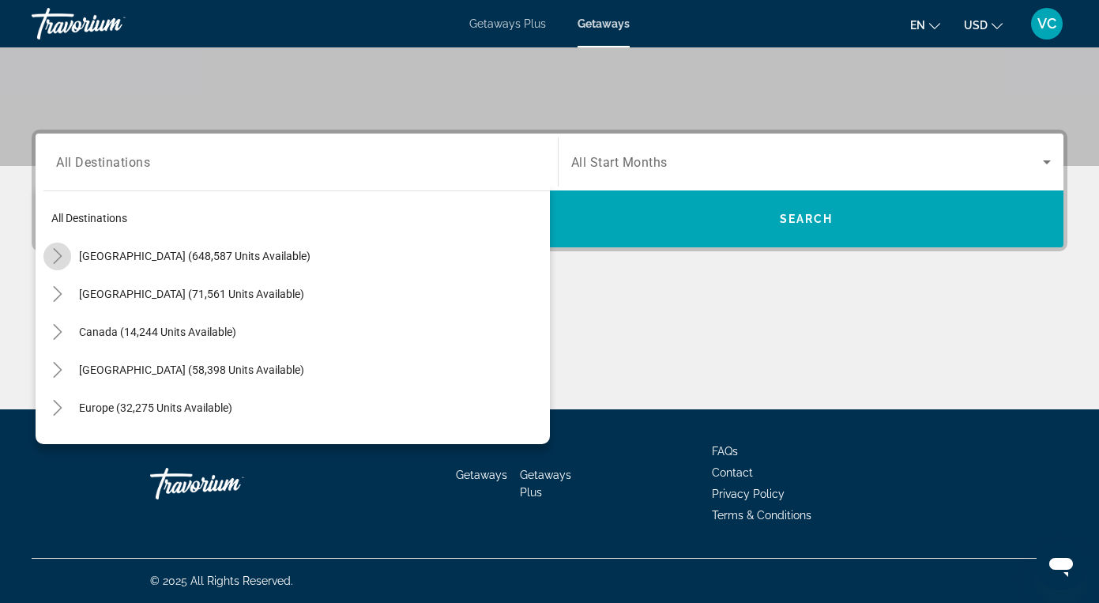
click at [55, 248] on icon "Toggle United States (648,587 units available)" at bounding box center [58, 256] width 16 height 16
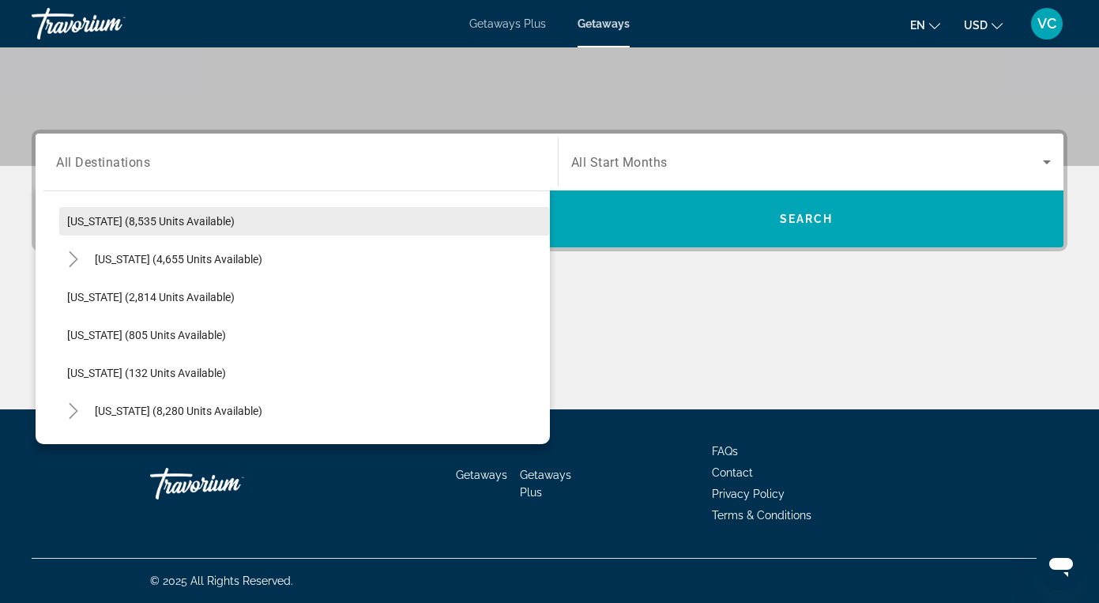
scroll to position [684, 0]
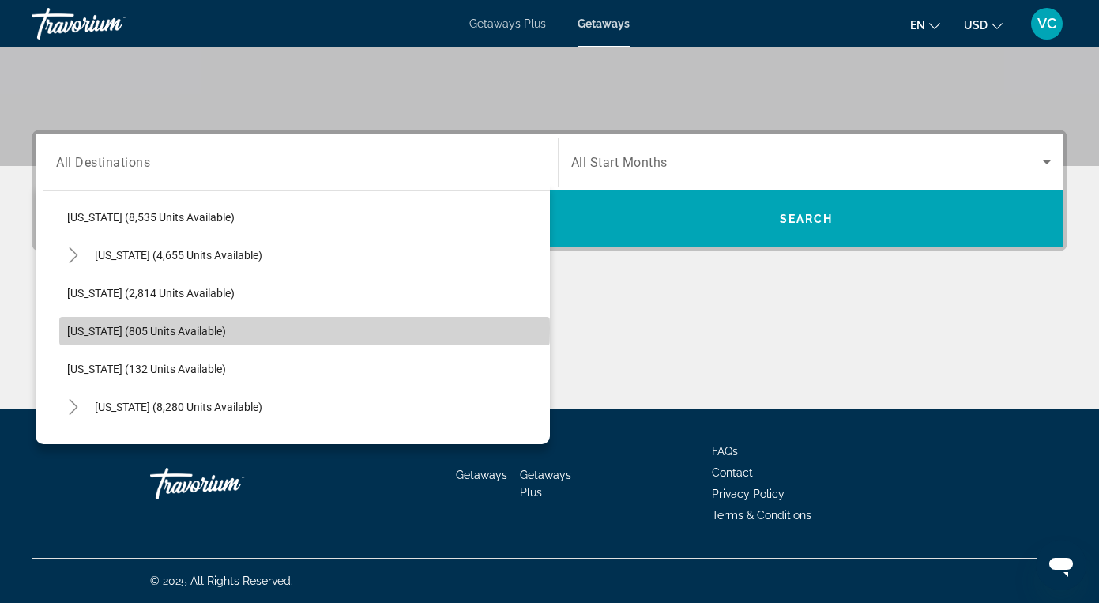
click at [196, 328] on span "Minnesota (805 units available)" at bounding box center [146, 331] width 159 height 13
type input "**********"
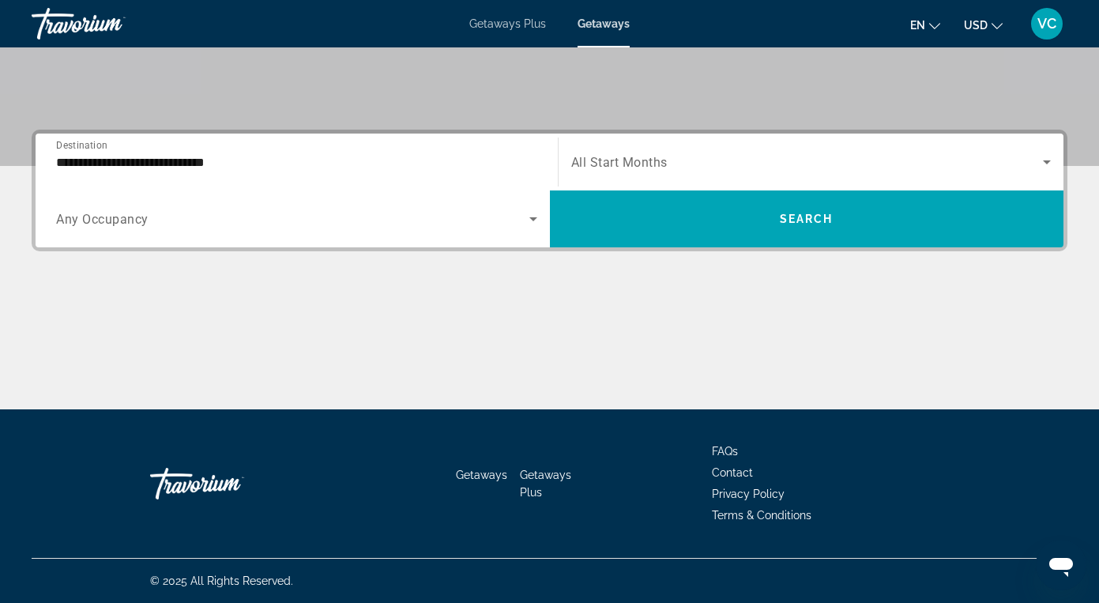
click at [137, 221] on span "Any Occupancy" at bounding box center [102, 219] width 92 height 15
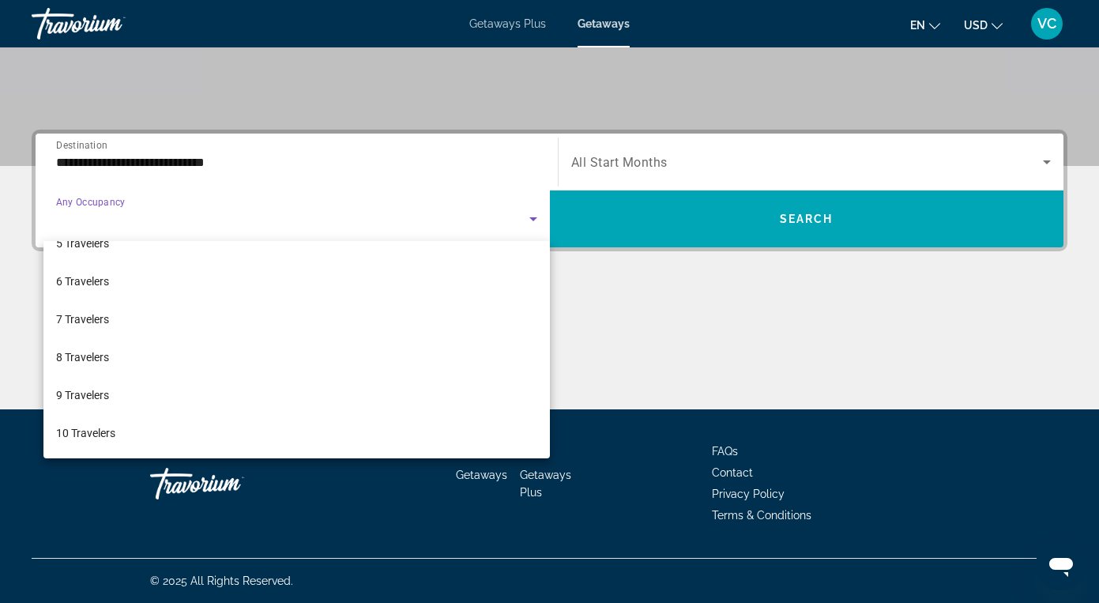
scroll to position [175, 0]
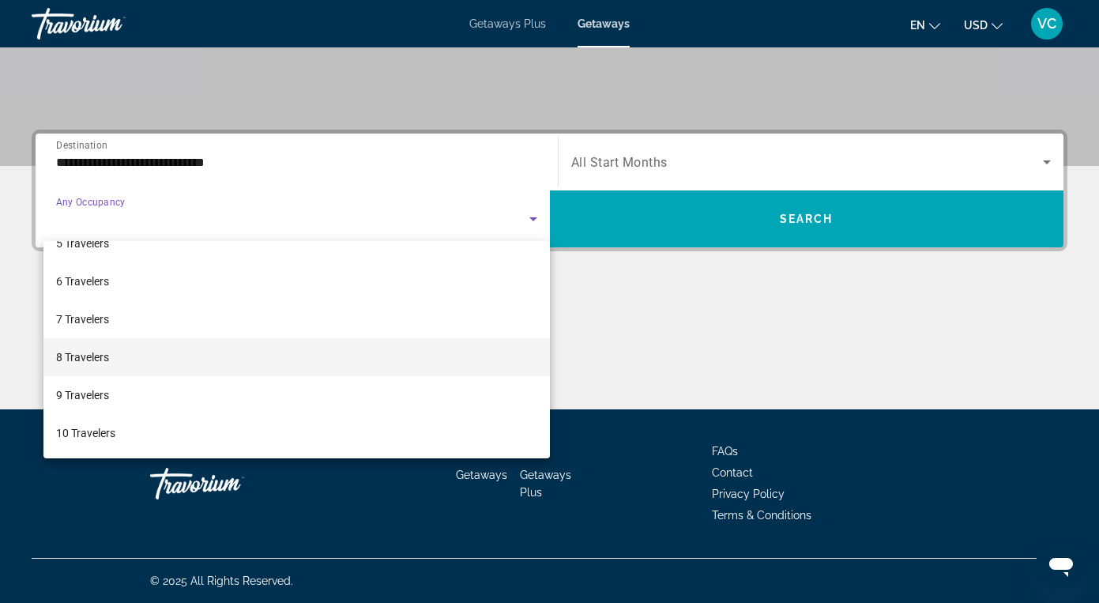
click at [129, 364] on mat-option "8 Travelers" at bounding box center [296, 357] width 507 height 38
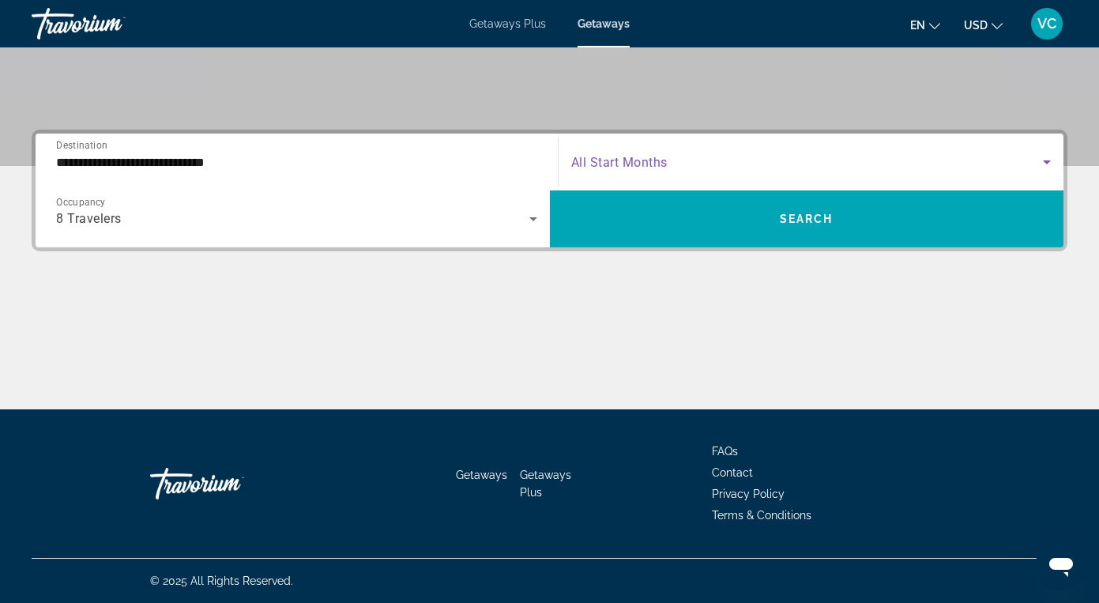
click at [612, 153] on span "Search widget" at bounding box center [807, 162] width 473 height 19
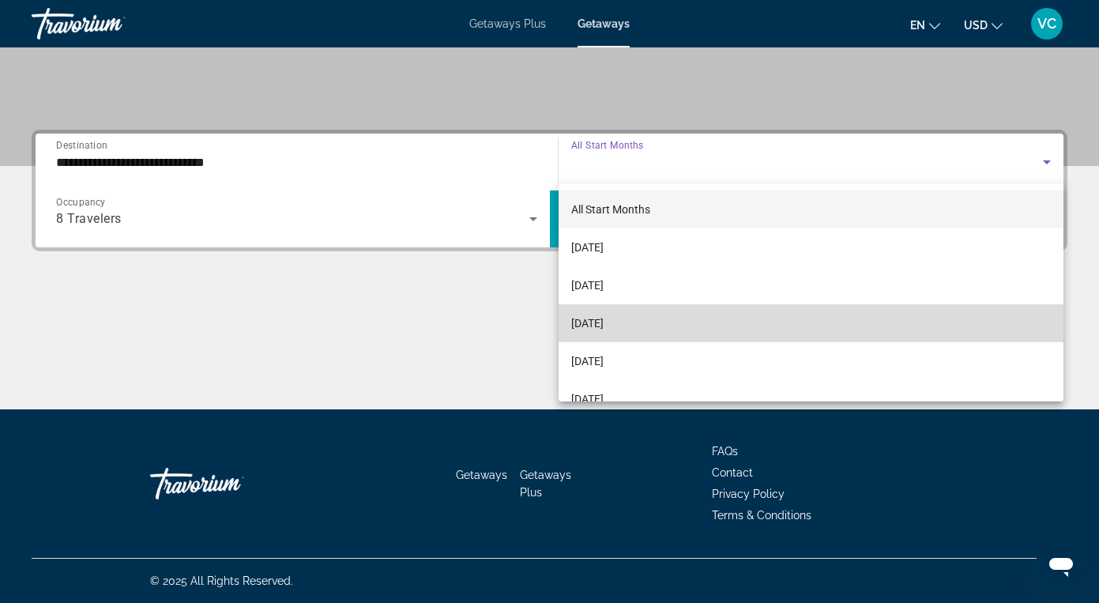
click at [604, 326] on span "[DATE]" at bounding box center [587, 323] width 32 height 19
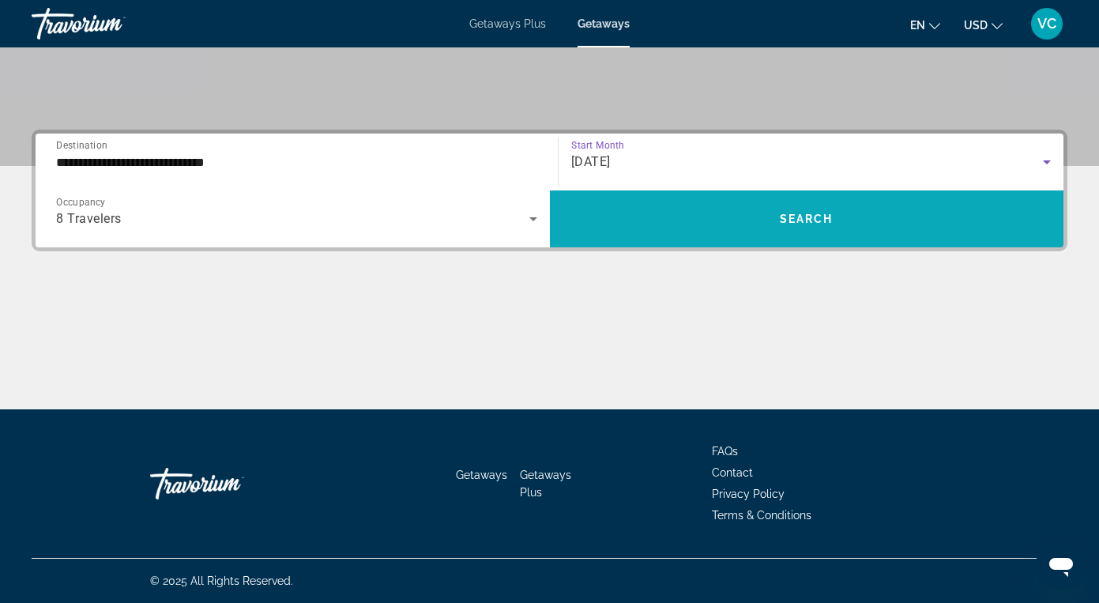
click at [654, 193] on span "Search widget" at bounding box center [807, 218] width 514 height 57
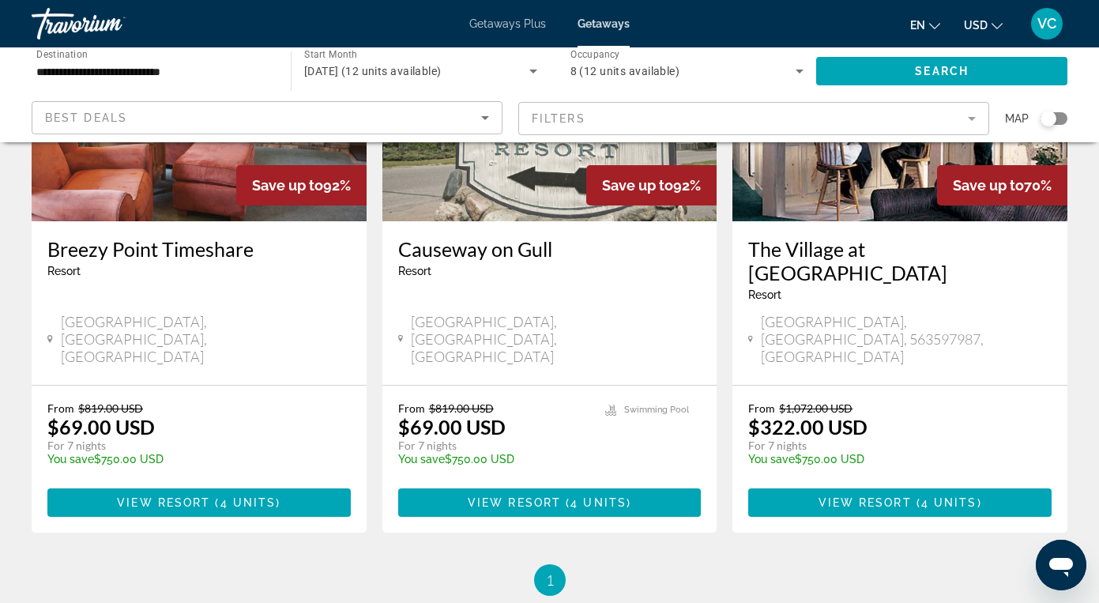
scroll to position [230, 0]
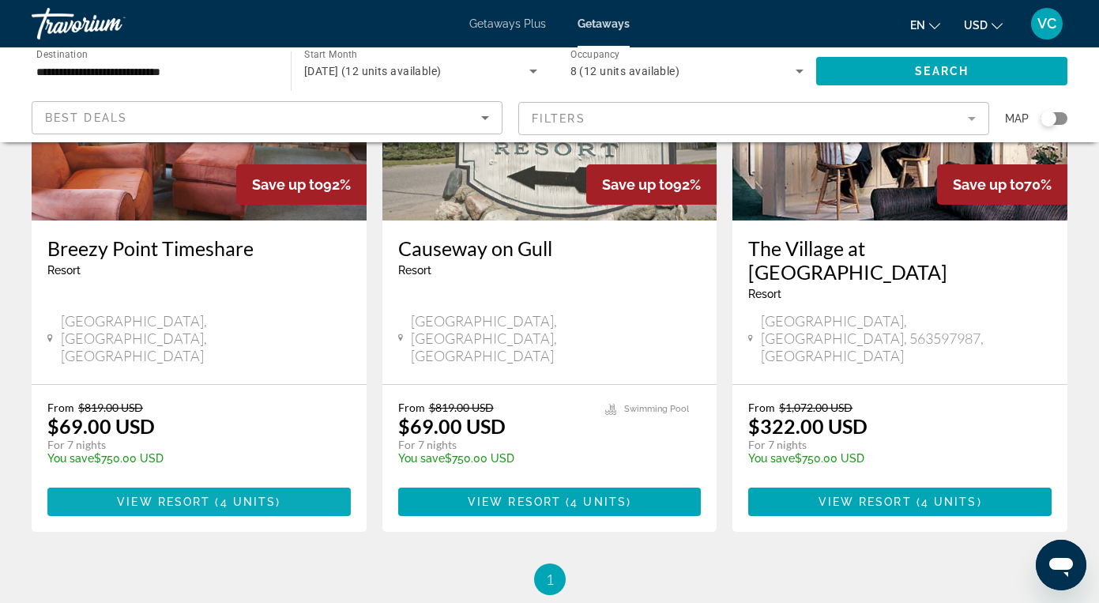
click at [261, 483] on span "Main content" at bounding box center [198, 502] width 303 height 38
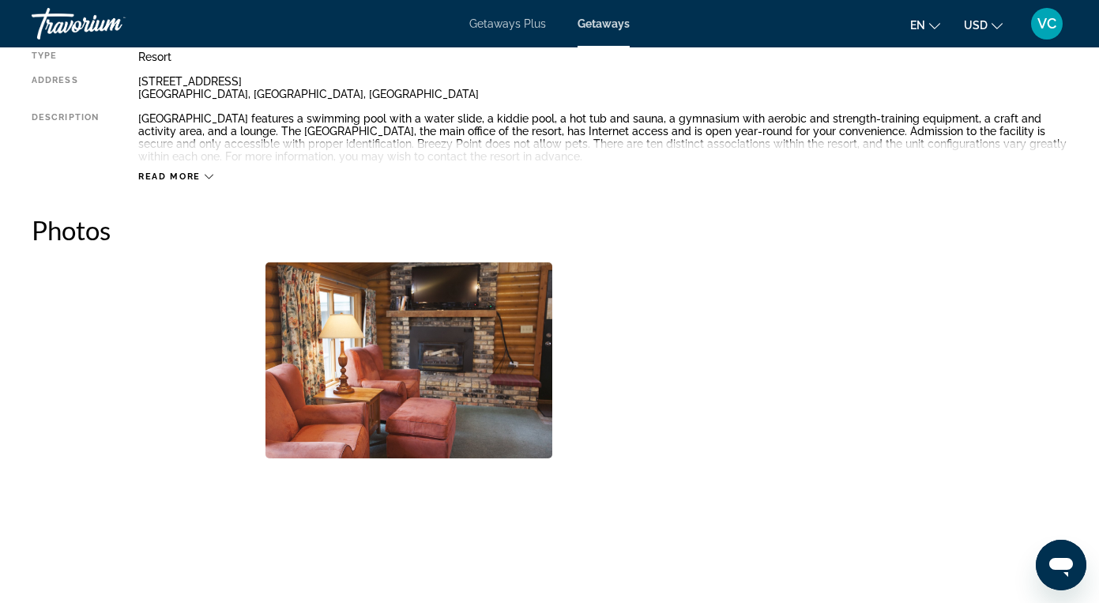
scroll to position [866, 0]
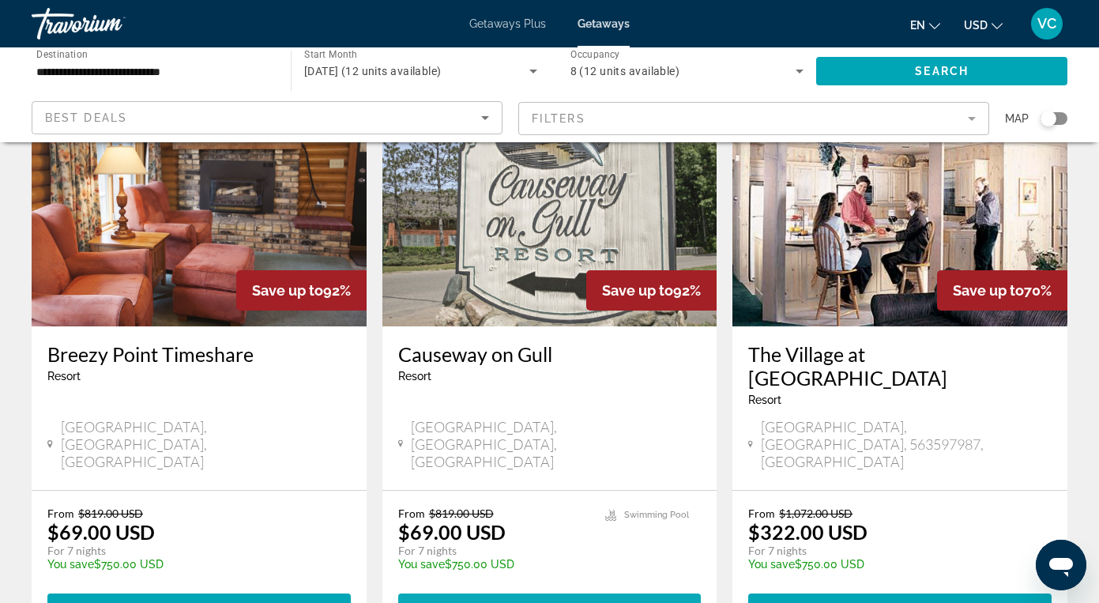
scroll to position [127, 0]
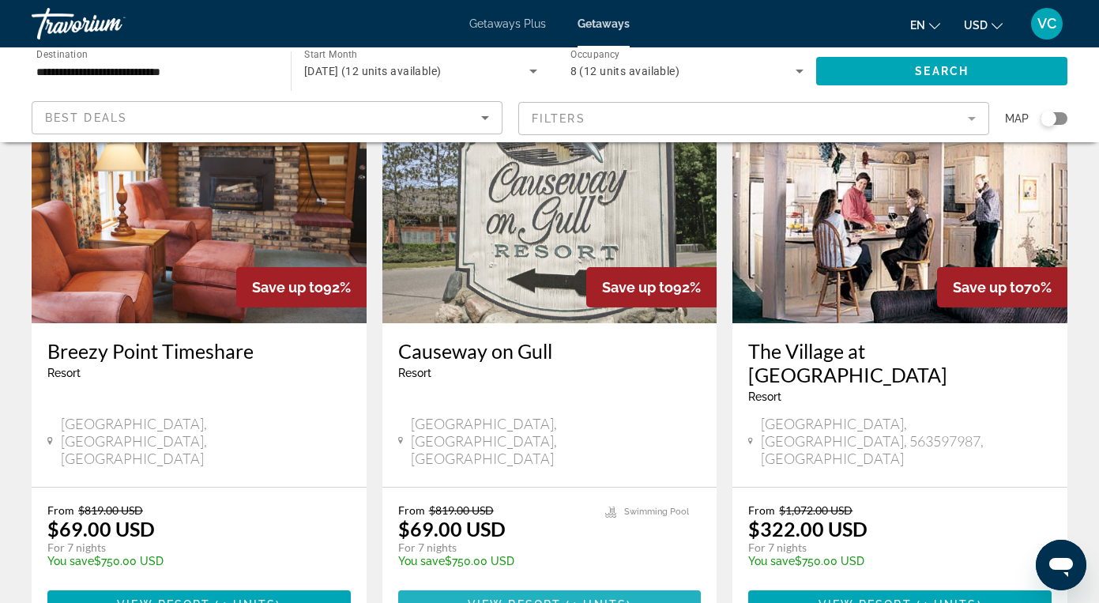
click at [484, 598] on span "View Resort" at bounding box center [514, 604] width 93 height 13
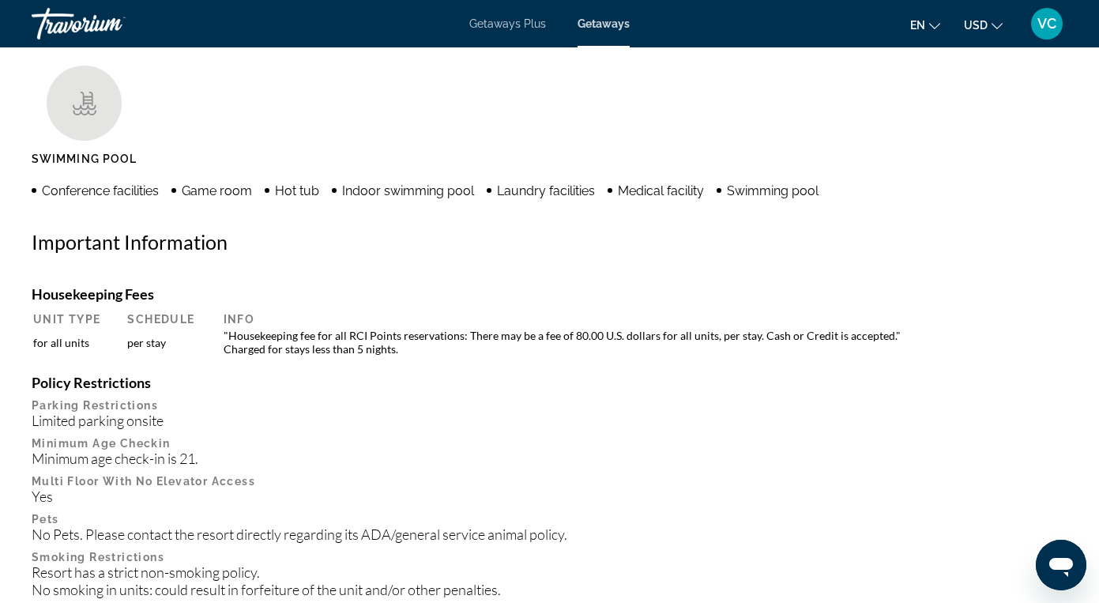
scroll to position [1350, 0]
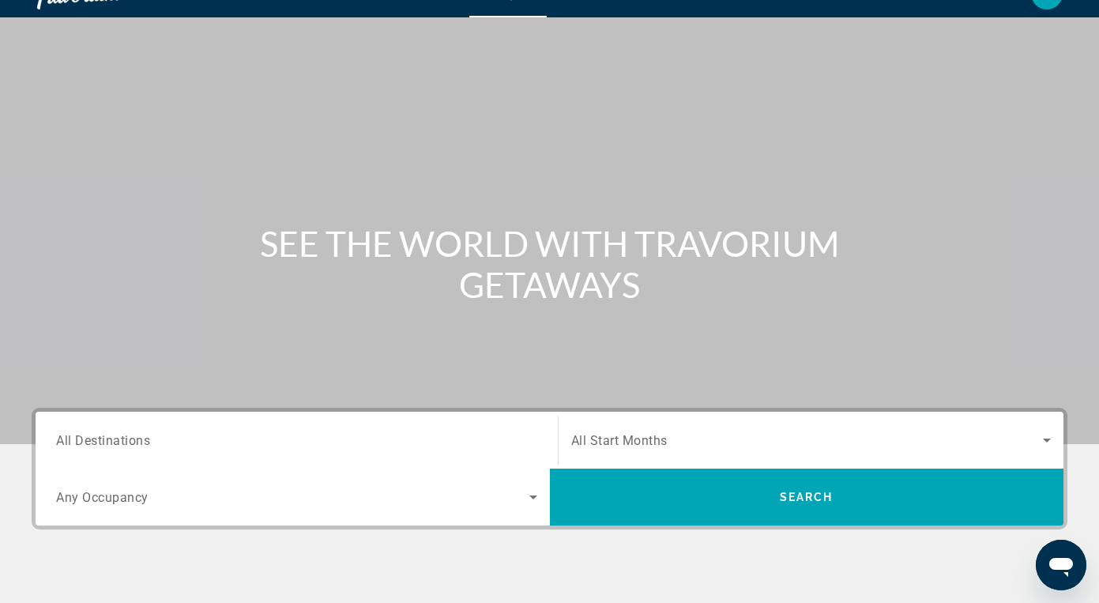
scroll to position [27, 0]
